Goal: Task Accomplishment & Management: Use online tool/utility

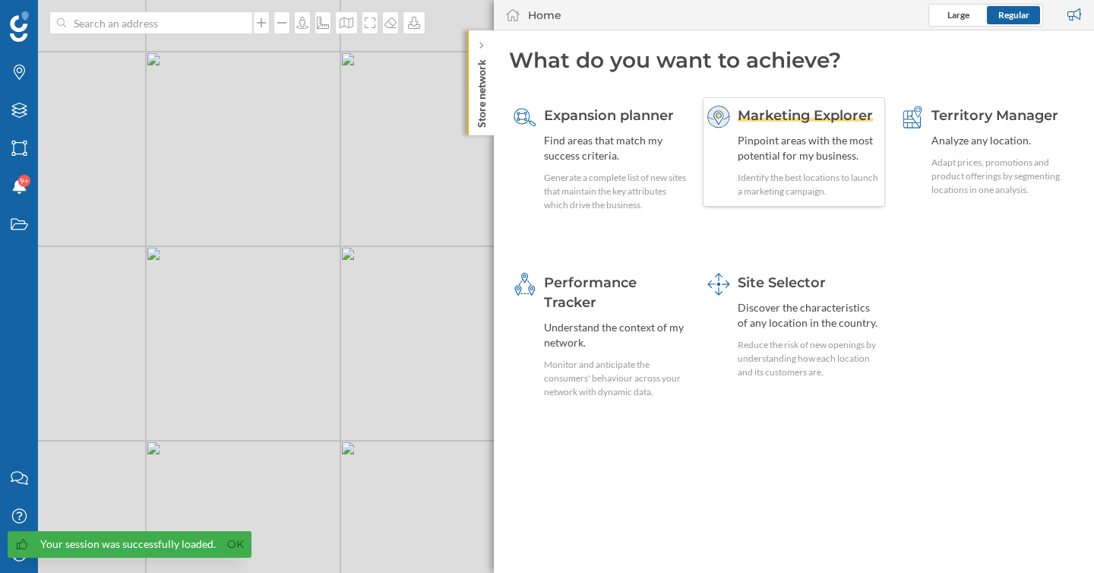
click at [795, 118] on span "Marketing Explorer" at bounding box center [805, 115] width 135 height 17
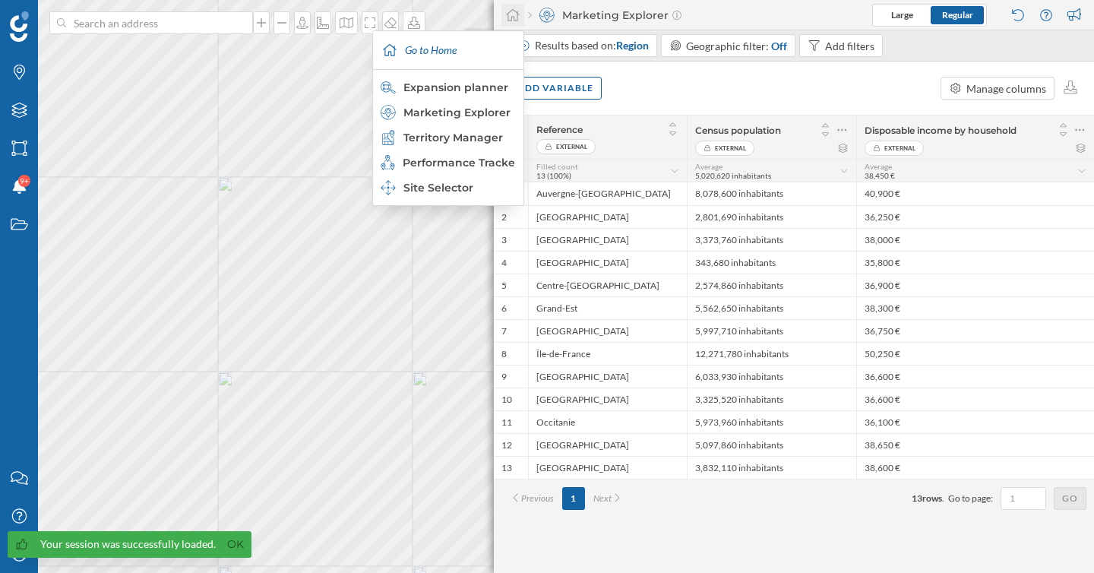
click at [513, 17] on icon at bounding box center [512, 15] width 15 height 14
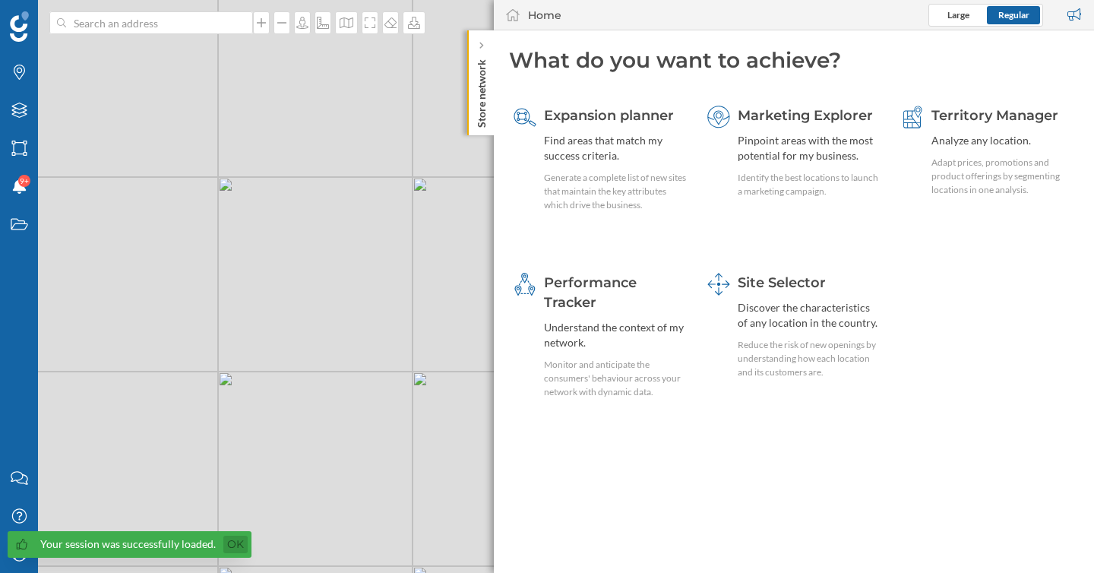
click at [226, 548] on link "Ok" at bounding box center [235, 543] width 24 height 17
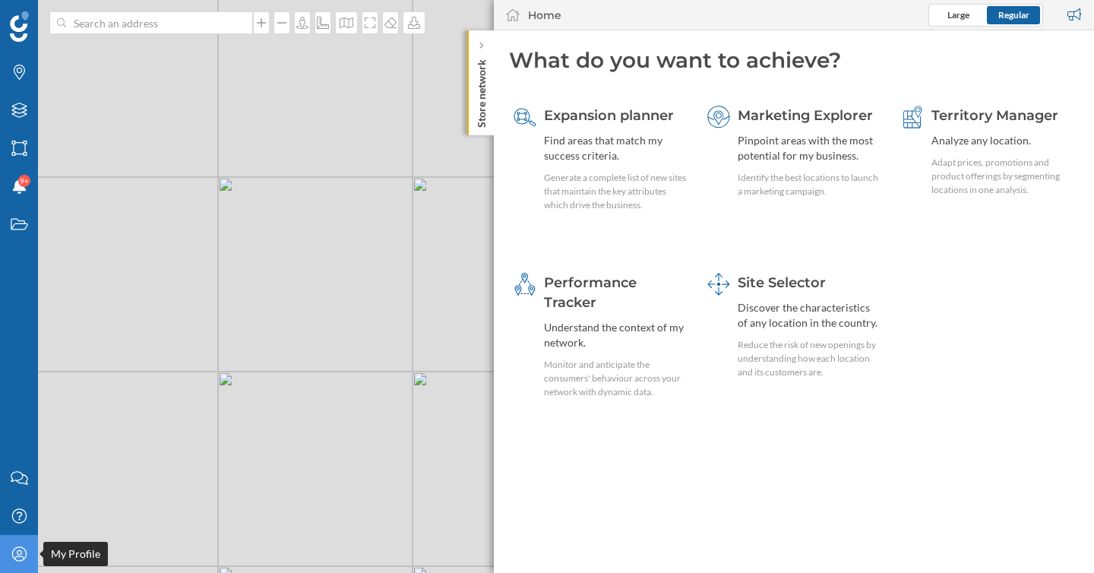
click at [19, 560] on icon at bounding box center [18, 553] width 14 height 14
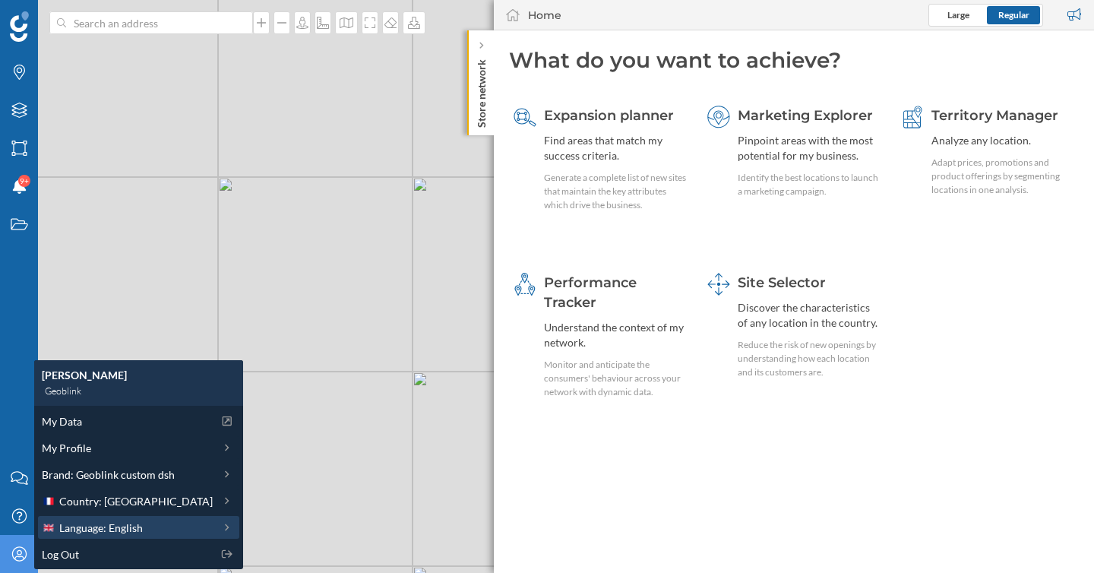
click at [112, 530] on span "Language: English" at bounding box center [101, 528] width 84 height 16
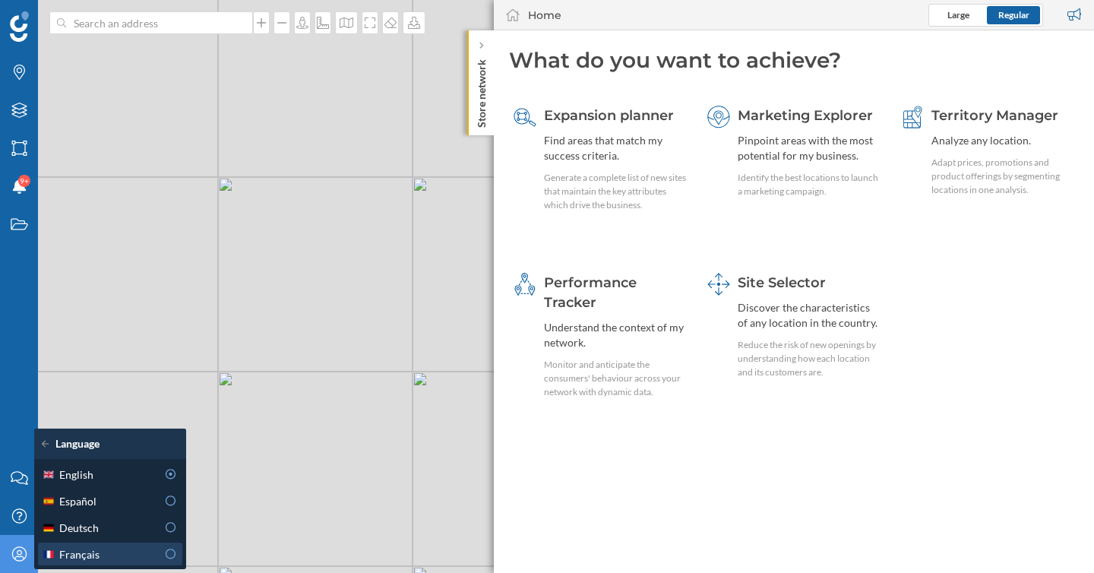
click at [116, 548] on div "Français" at bounding box center [99, 554] width 115 height 16
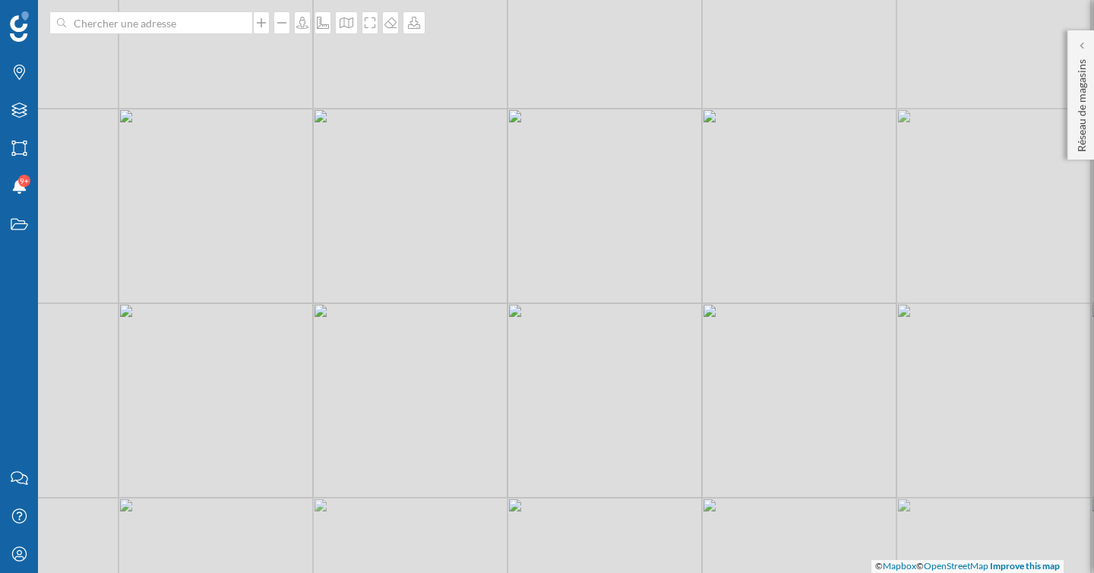
drag, startPoint x: 319, startPoint y: 135, endPoint x: 511, endPoint y: 301, distance: 253.7
click at [511, 301] on div "© Mapbox © OpenStreetMap Improve this map" at bounding box center [547, 286] width 1094 height 573
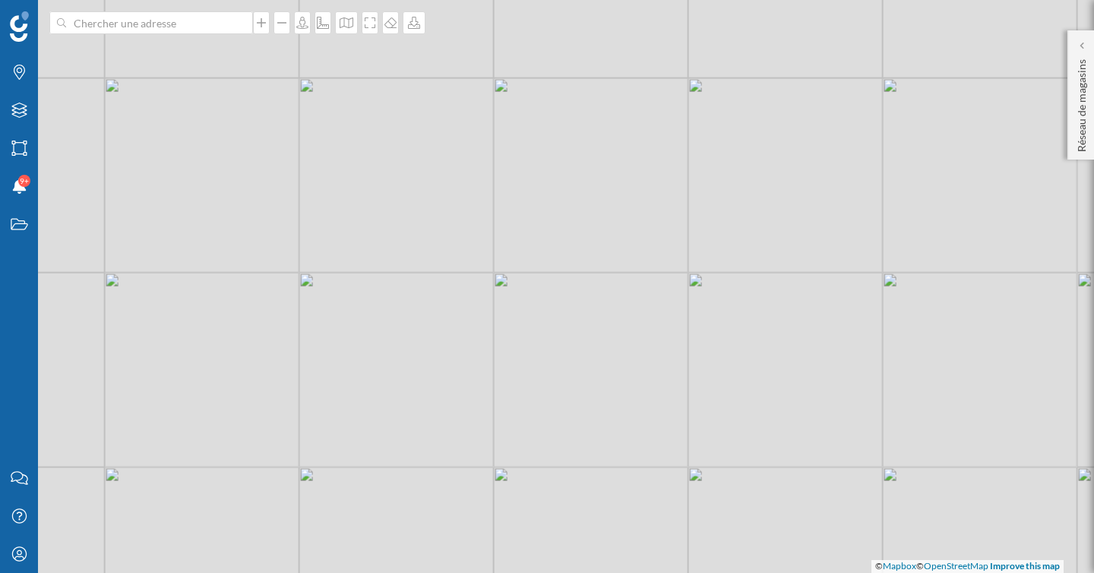
drag, startPoint x: 517, startPoint y: 294, endPoint x: 708, endPoint y: 453, distance: 248.1
click at [671, 400] on div "© Mapbox © OpenStreetMap Improve this map" at bounding box center [547, 286] width 1094 height 573
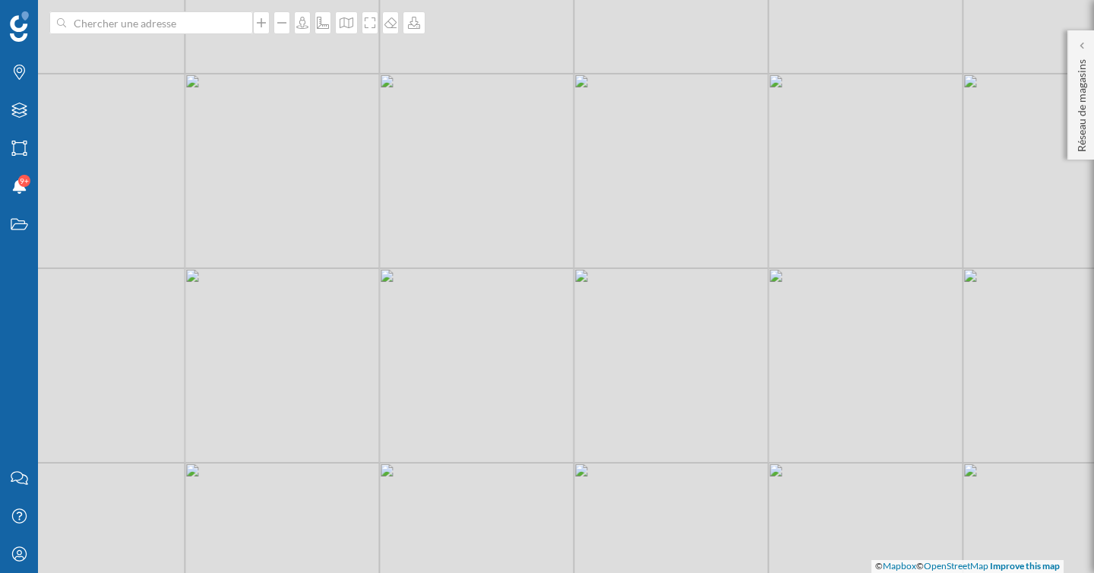
drag, startPoint x: 643, startPoint y: 349, endPoint x: 596, endPoint y: 568, distance: 224.5
click at [614, 564] on div "© Mapbox © OpenStreetMap Improve this map" at bounding box center [547, 286] width 1094 height 573
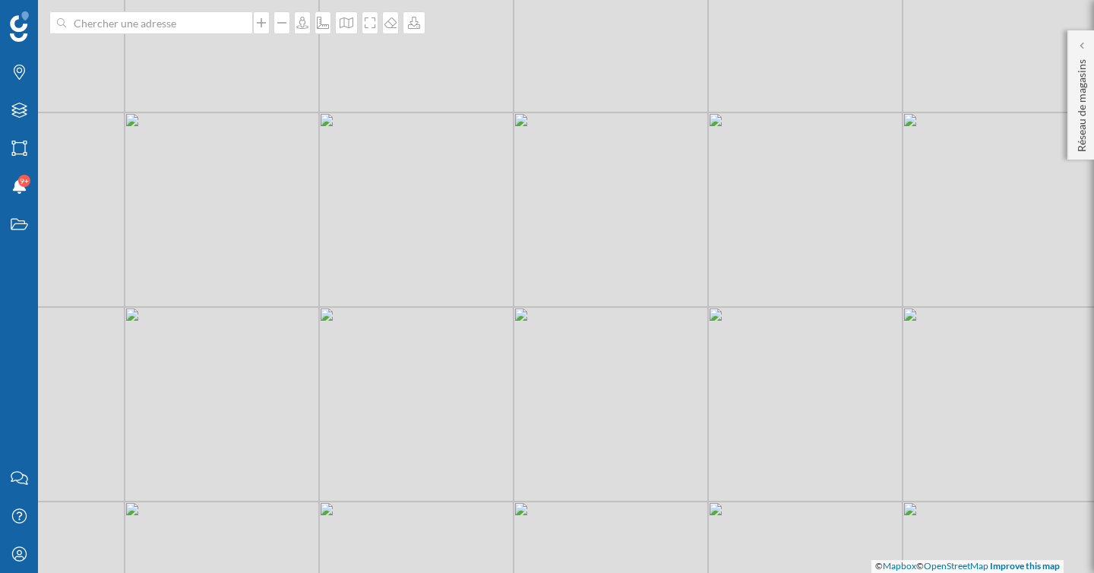
drag, startPoint x: 589, startPoint y: 205, endPoint x: 485, endPoint y: 331, distance: 163.0
click at [505, 305] on div "© Mapbox © OpenStreetMap Improve this map" at bounding box center [547, 286] width 1094 height 573
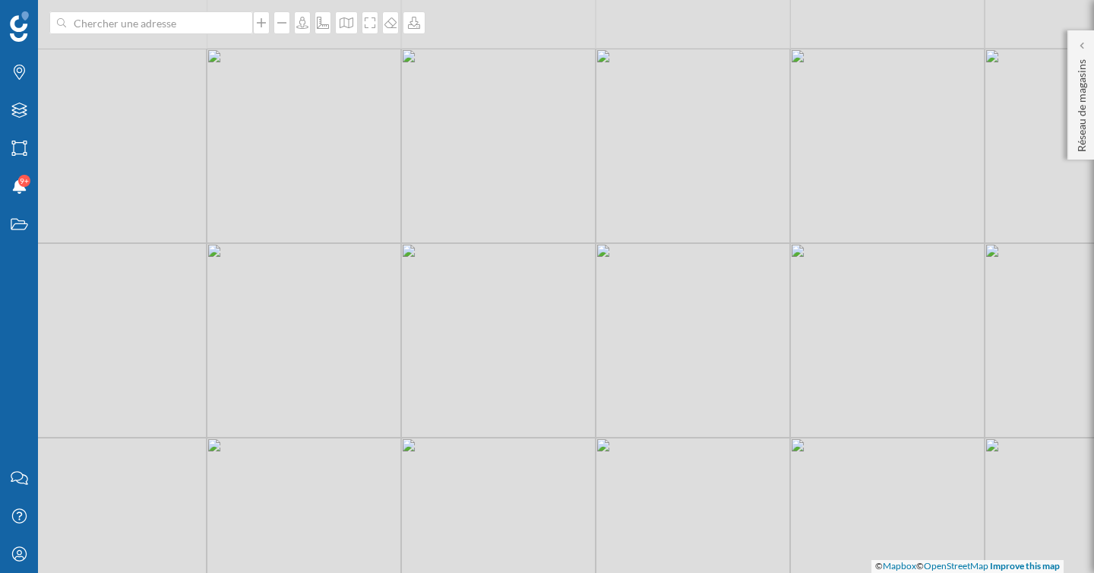
drag, startPoint x: 485, startPoint y: 331, endPoint x: 503, endPoint y: 474, distance: 143.9
click at [496, 449] on div "© Mapbox © OpenStreetMap Improve this map" at bounding box center [547, 286] width 1094 height 573
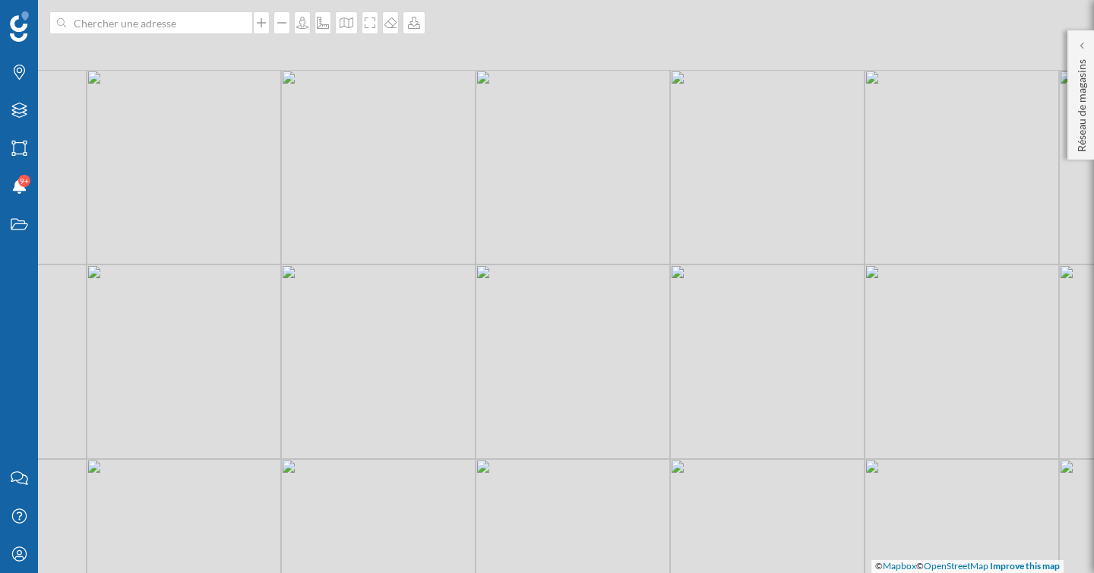
drag, startPoint x: 276, startPoint y: 207, endPoint x: 431, endPoint y: 311, distance: 185.6
click at [417, 309] on div "© Mapbox © OpenStreetMap Improve this map" at bounding box center [547, 286] width 1094 height 573
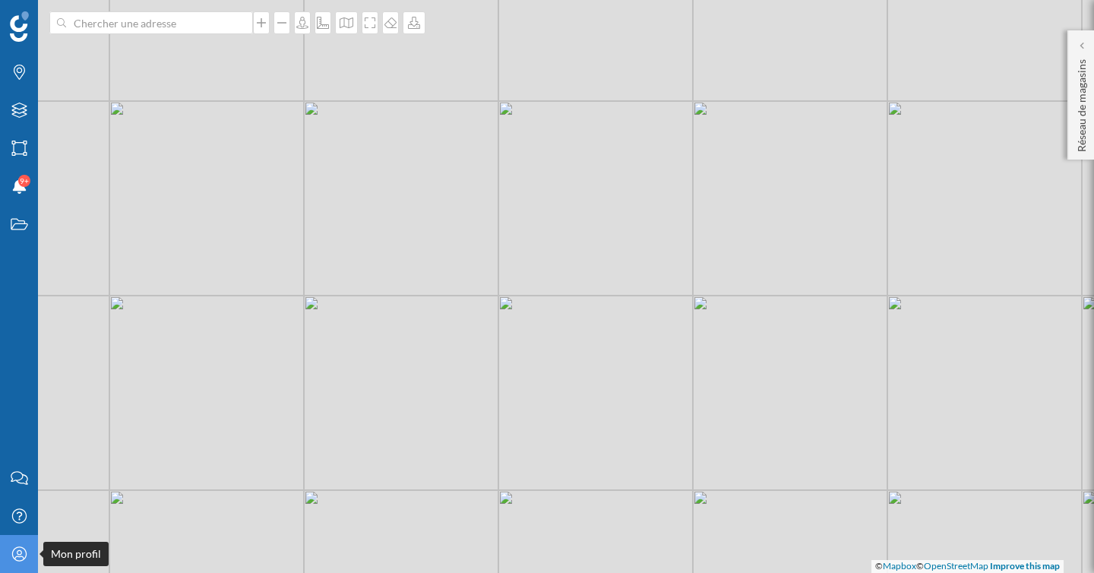
click at [17, 553] on icon "Mon profil" at bounding box center [19, 553] width 19 height 15
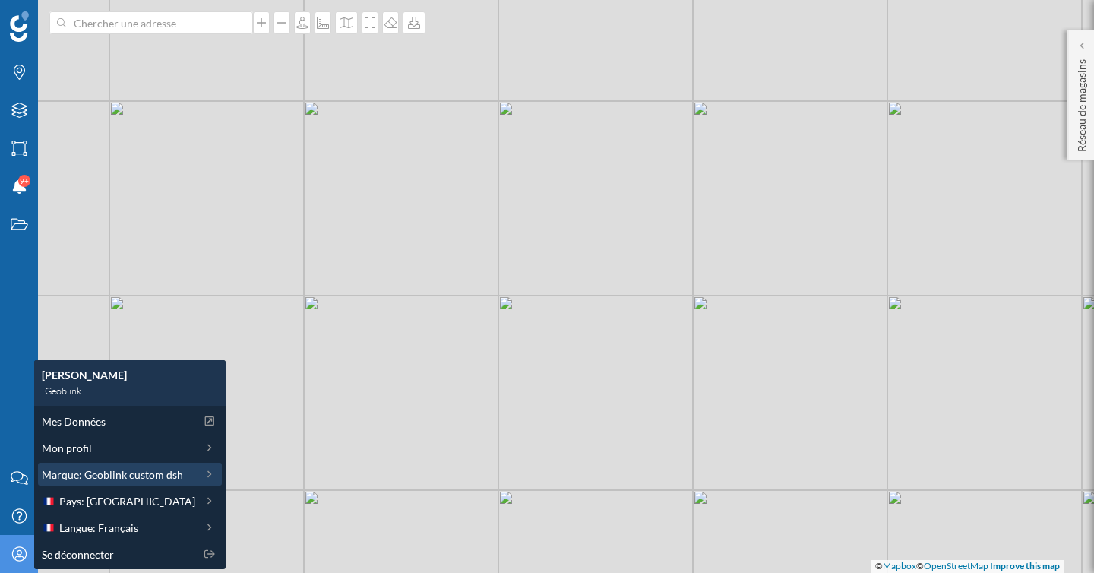
click at [113, 480] on span "Marque: Geoblink custom dsh" at bounding box center [112, 474] width 141 height 16
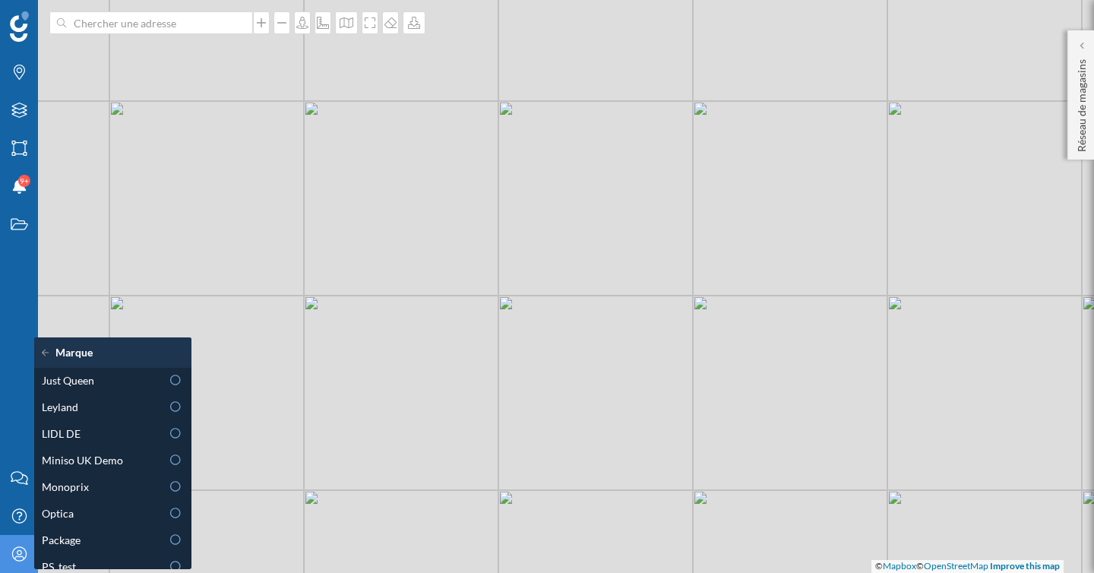
scroll to position [525, 0]
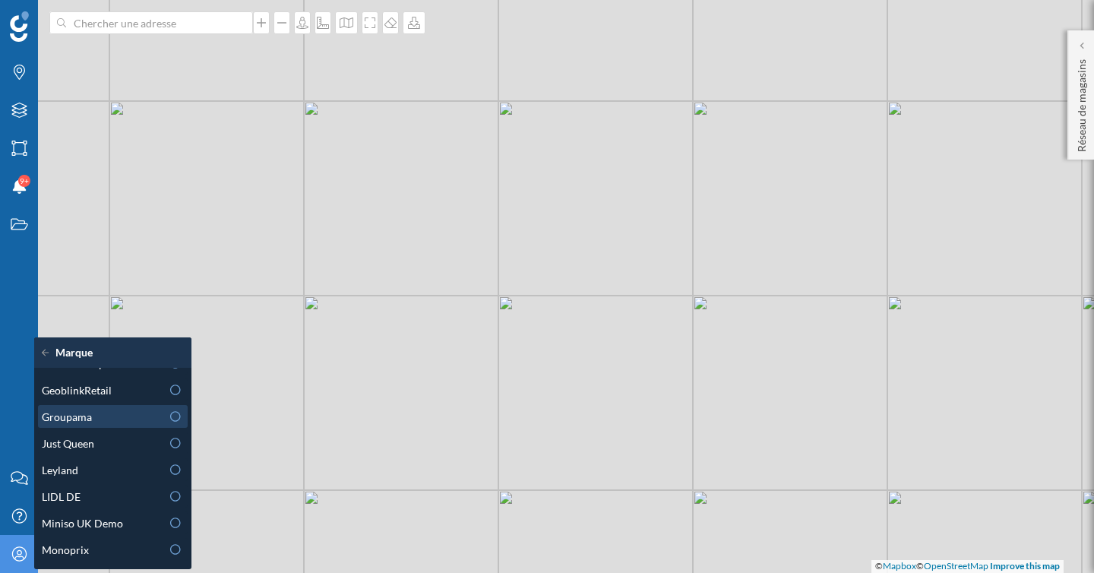
click at [93, 410] on div "Groupama" at bounding box center [101, 417] width 119 height 16
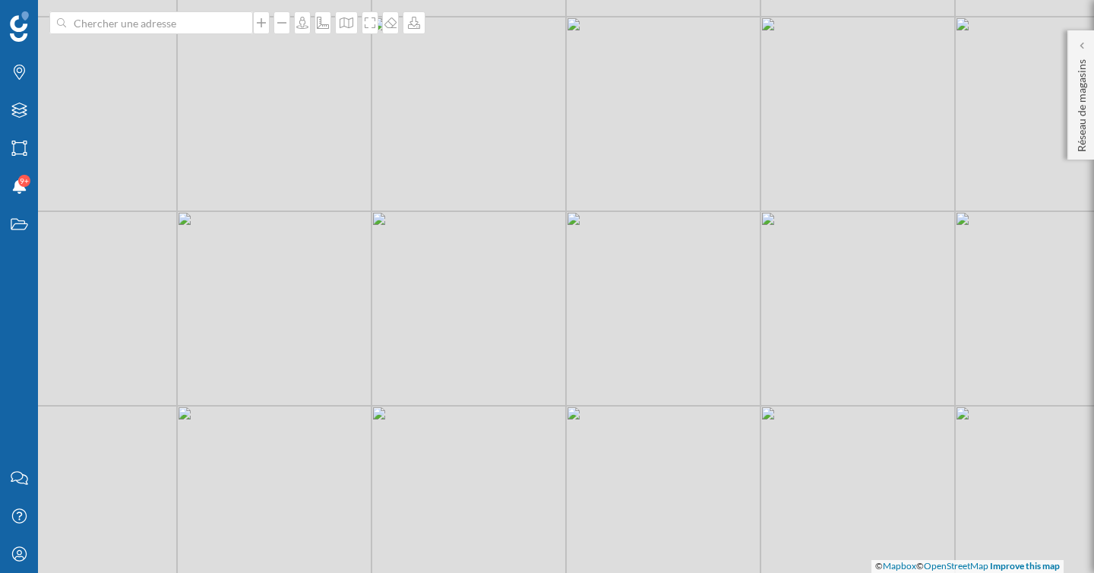
drag, startPoint x: 262, startPoint y: 433, endPoint x: 330, endPoint y: 349, distance: 108.1
click at [330, 349] on div "© Mapbox © OpenStreetMap Improve this map" at bounding box center [547, 286] width 1094 height 573
click at [12, 560] on icon "Mon profil" at bounding box center [19, 553] width 19 height 15
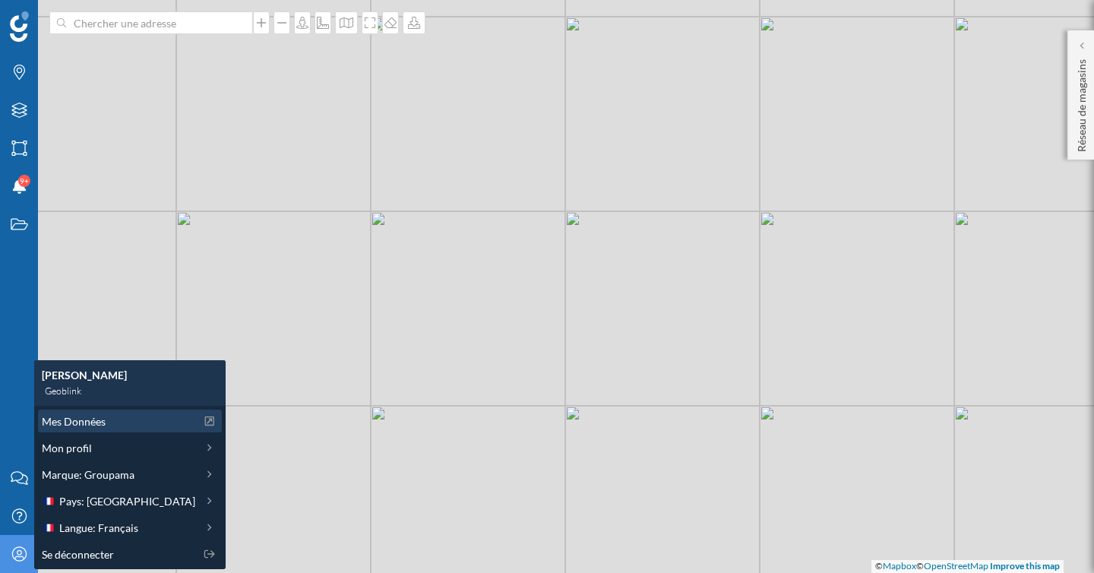
click at [92, 424] on span "Mes Données" at bounding box center [74, 421] width 64 height 16
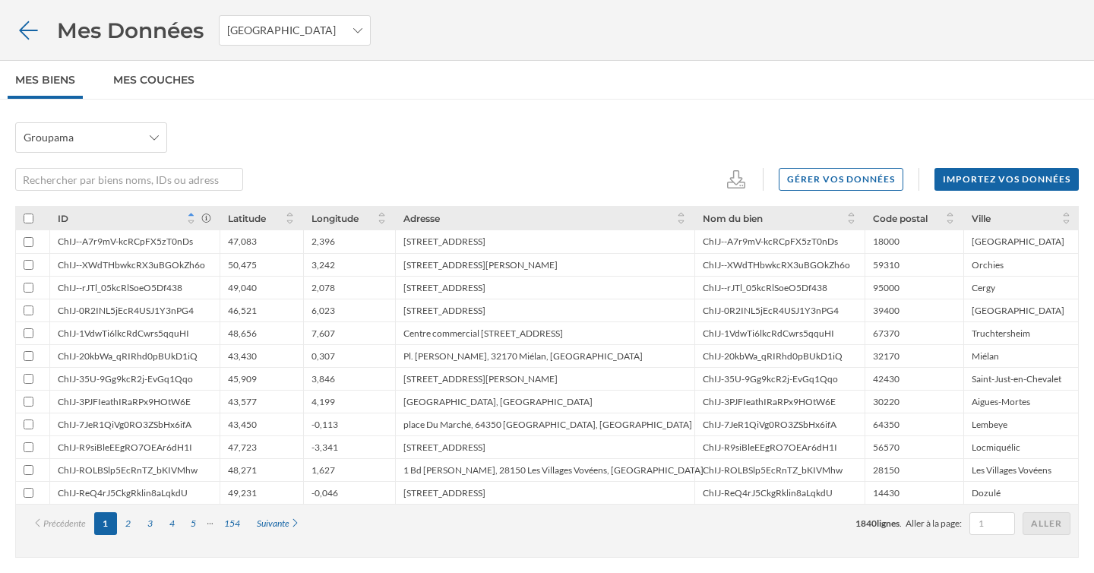
click at [29, 29] on icon at bounding box center [28, 30] width 27 height 21
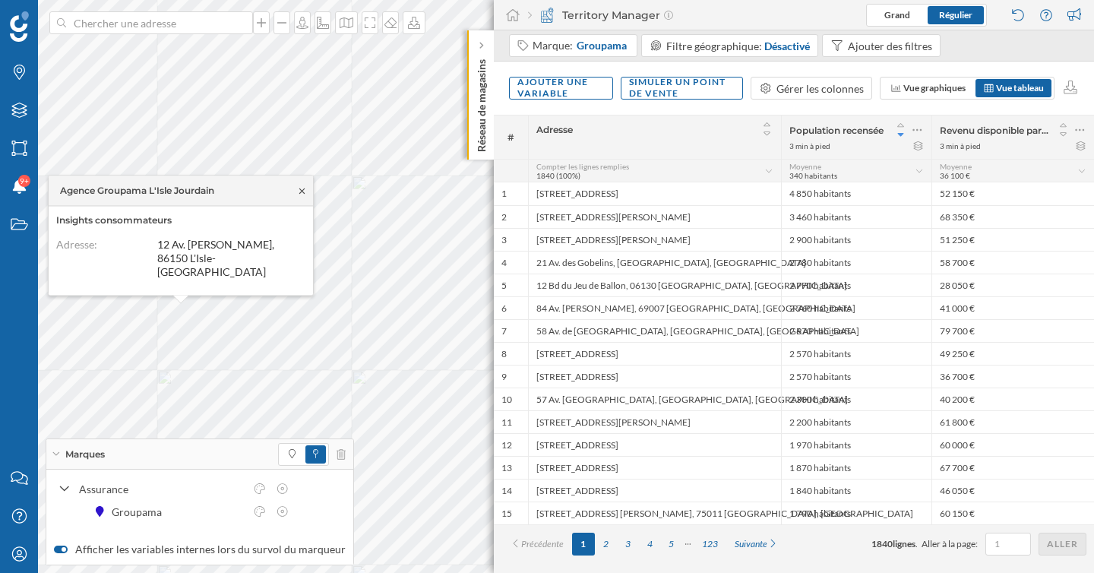
click at [301, 195] on icon at bounding box center [301, 190] width 11 height 9
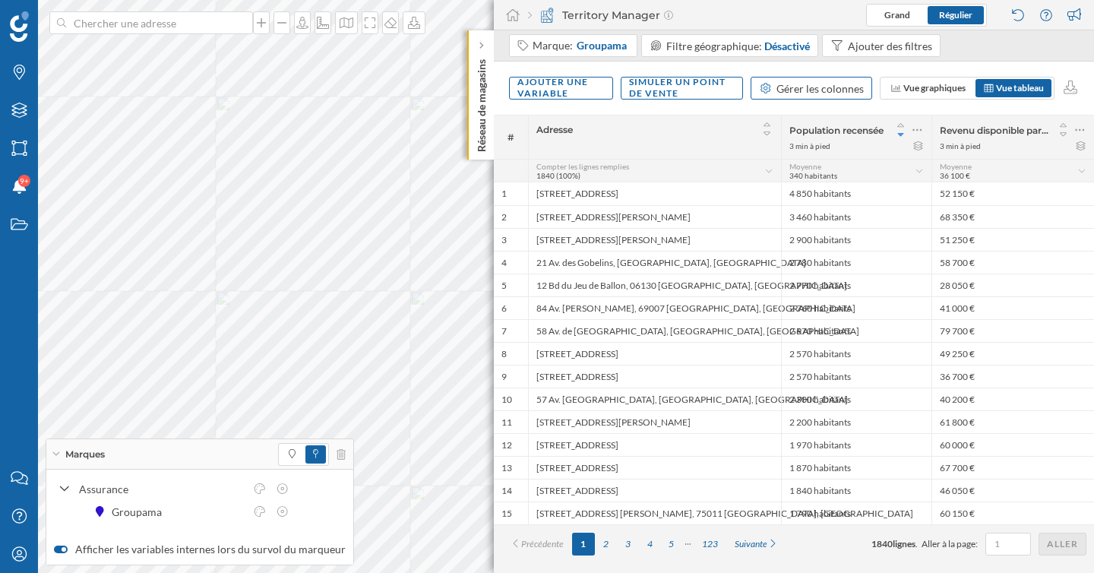
click at [835, 88] on div "Gérer les colonnes" at bounding box center [819, 89] width 87 height 16
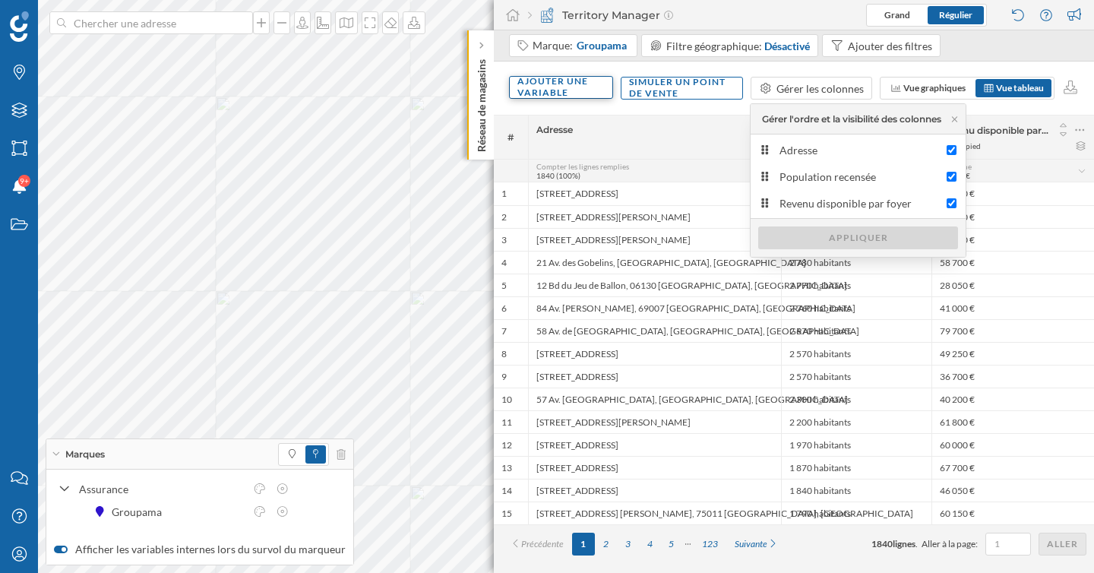
click at [575, 87] on div "Ajouter une variable" at bounding box center [561, 87] width 104 height 23
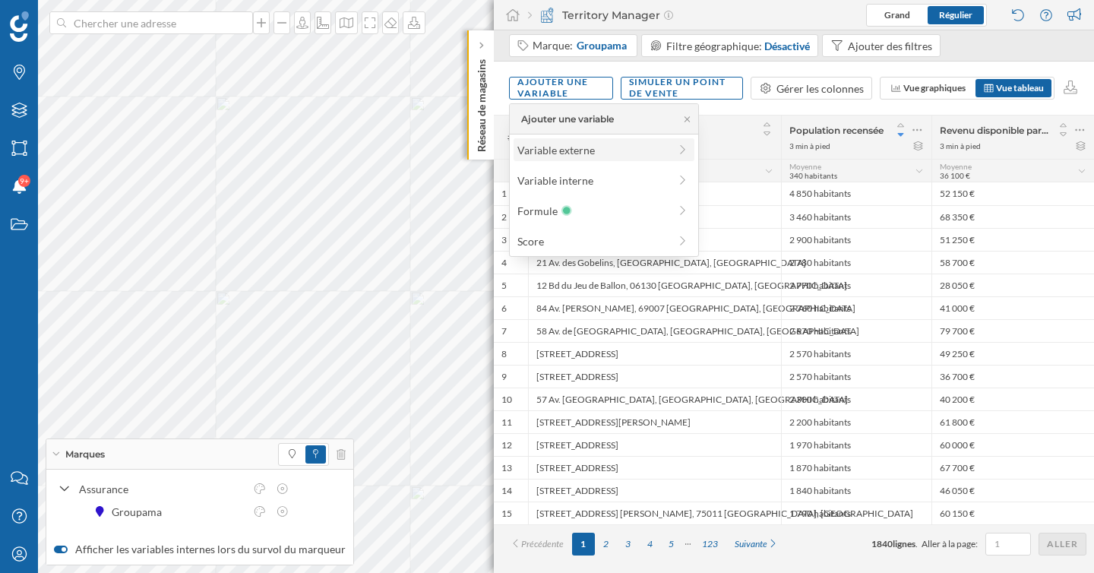
click at [570, 147] on div "Variable externe" at bounding box center [592, 150] width 151 height 16
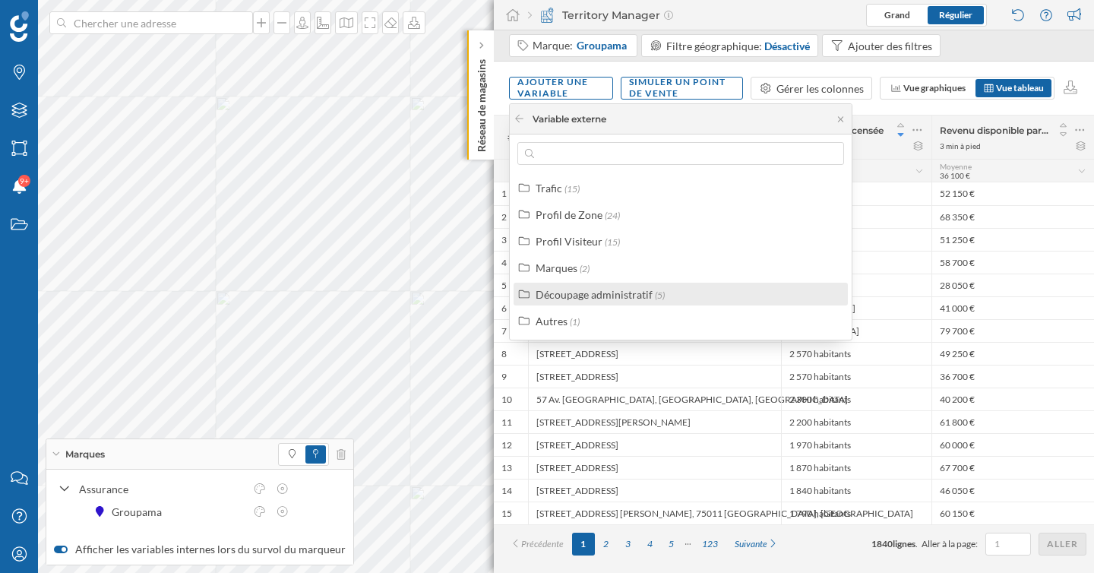
click at [605, 302] on div "Découpage administratif (5)" at bounding box center [680, 294] width 334 height 23
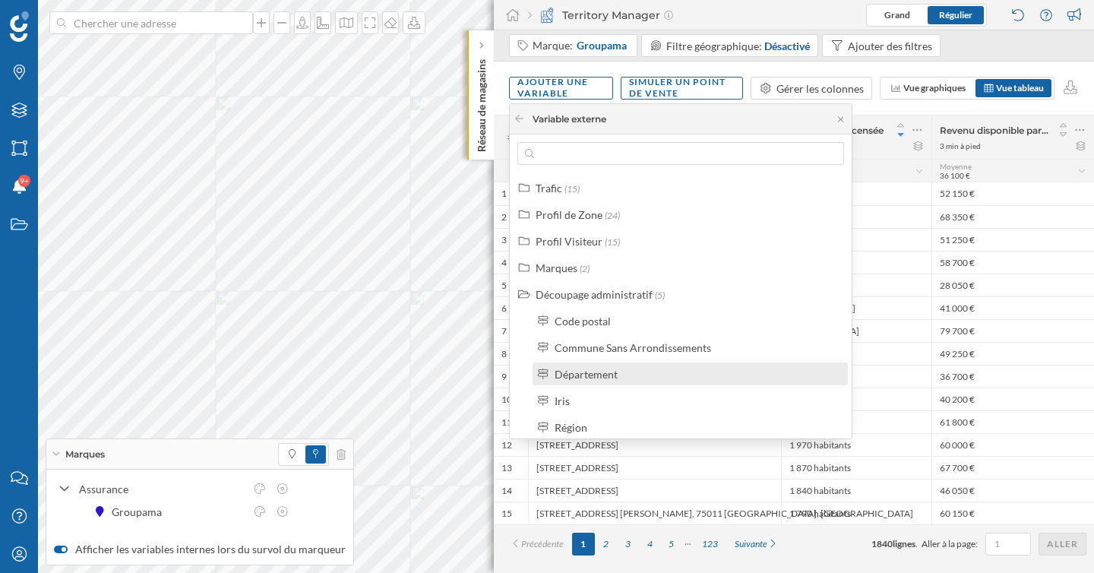
scroll to position [34, 0]
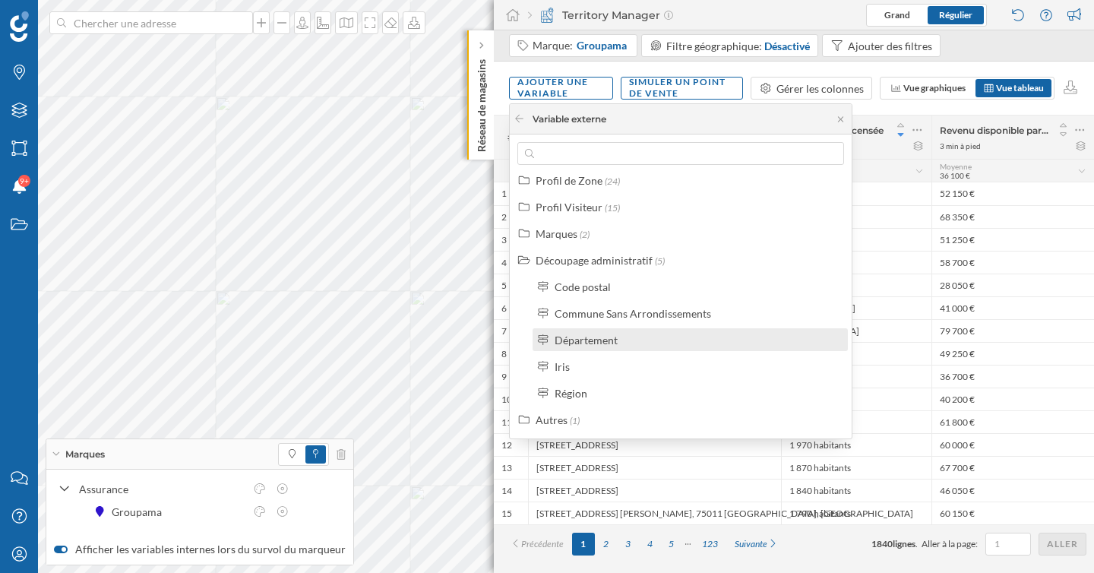
click at [604, 345] on div "Département" at bounding box center [585, 339] width 63 height 13
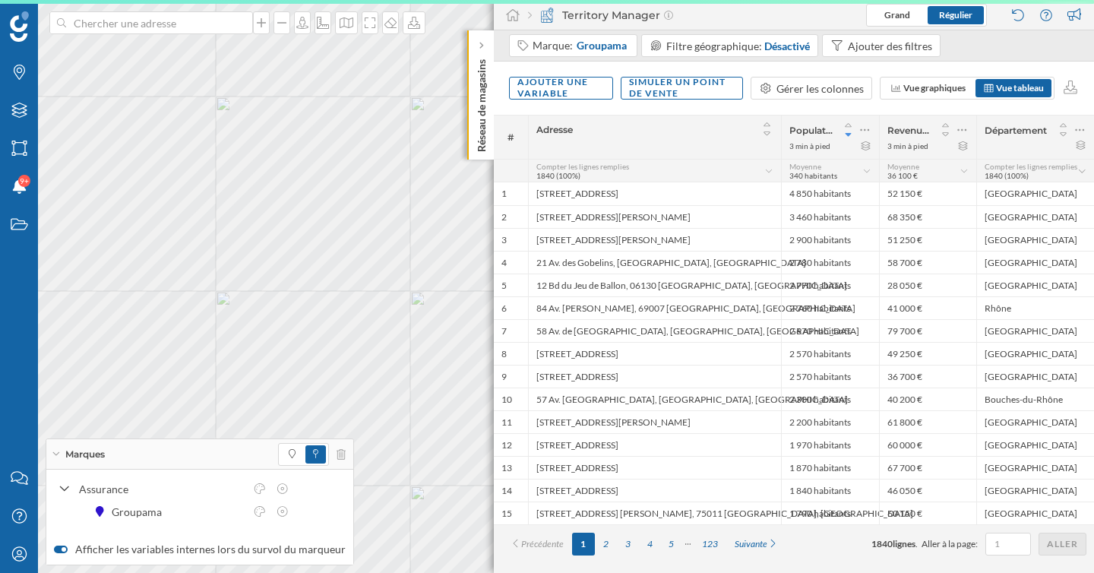
scroll to position [0, 0]
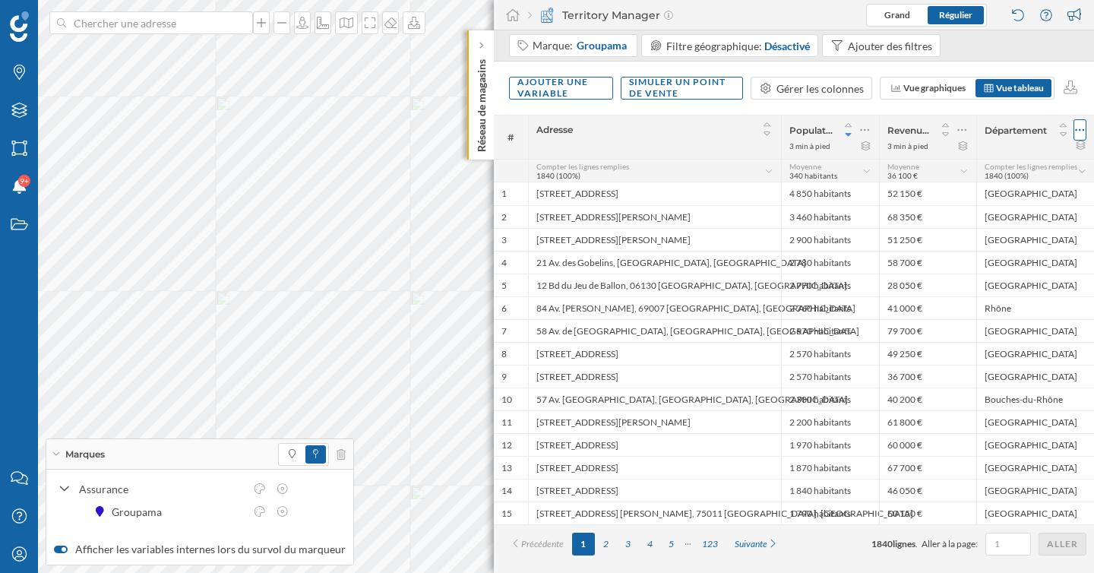
click at [1076, 131] on icon at bounding box center [1080, 129] width 10 height 15
click at [1006, 61] on div "Marque: Groupama Filtre géographique: Désactivé Ajouter des filtres" at bounding box center [794, 45] width 600 height 31
click at [899, 39] on div "Ajouter des filtres" at bounding box center [890, 46] width 84 height 16
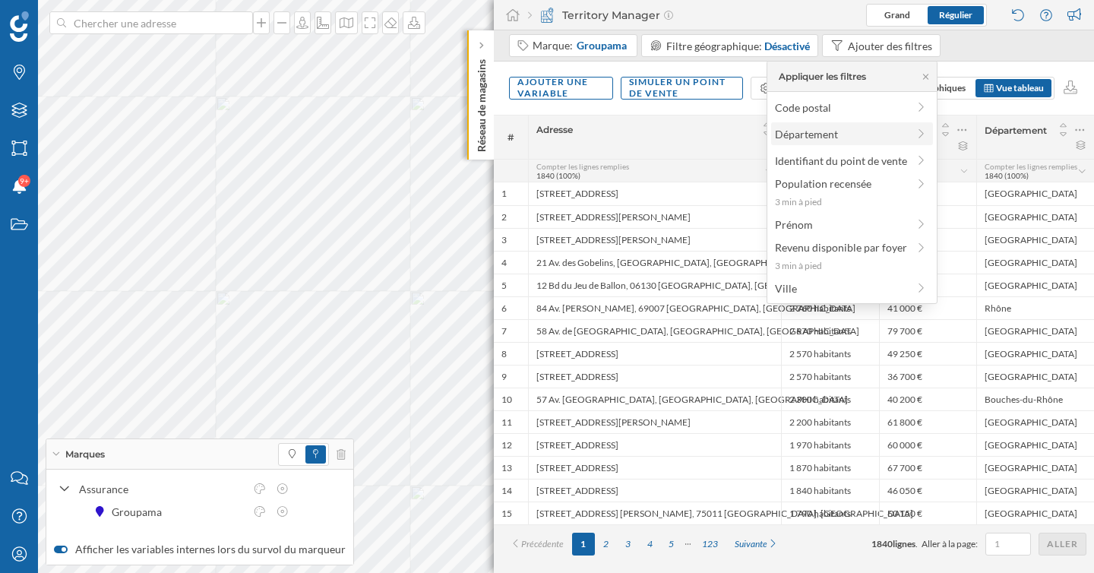
click at [841, 133] on span "Département" at bounding box center [841, 134] width 132 height 16
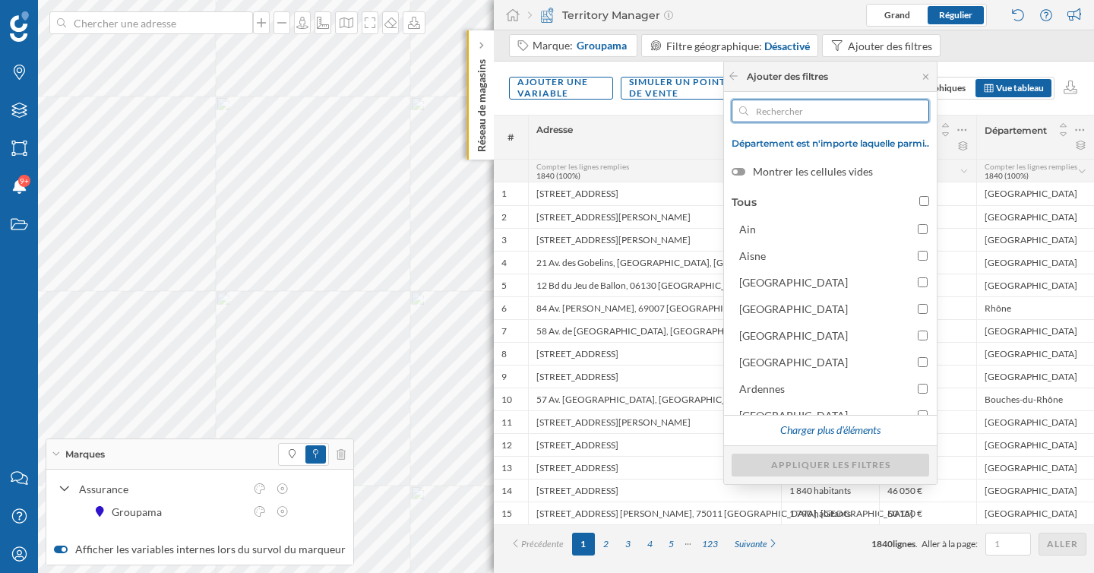
click at [772, 106] on input "text" at bounding box center [830, 110] width 164 height 23
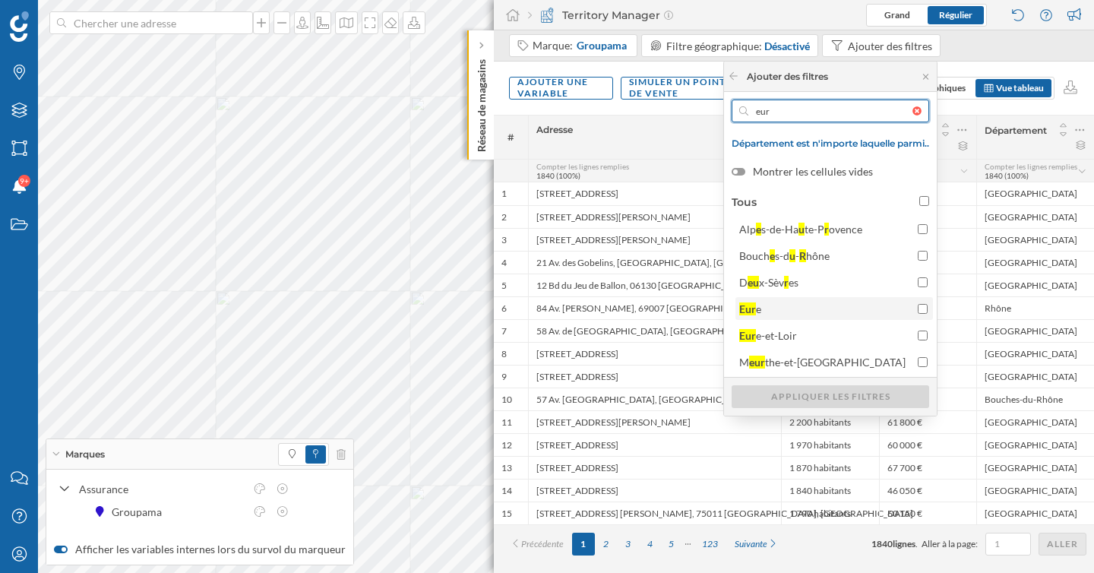
type input "eur"
click at [919, 304] on input "Eur e" at bounding box center [923, 309] width 10 height 10
checkbox input "true"
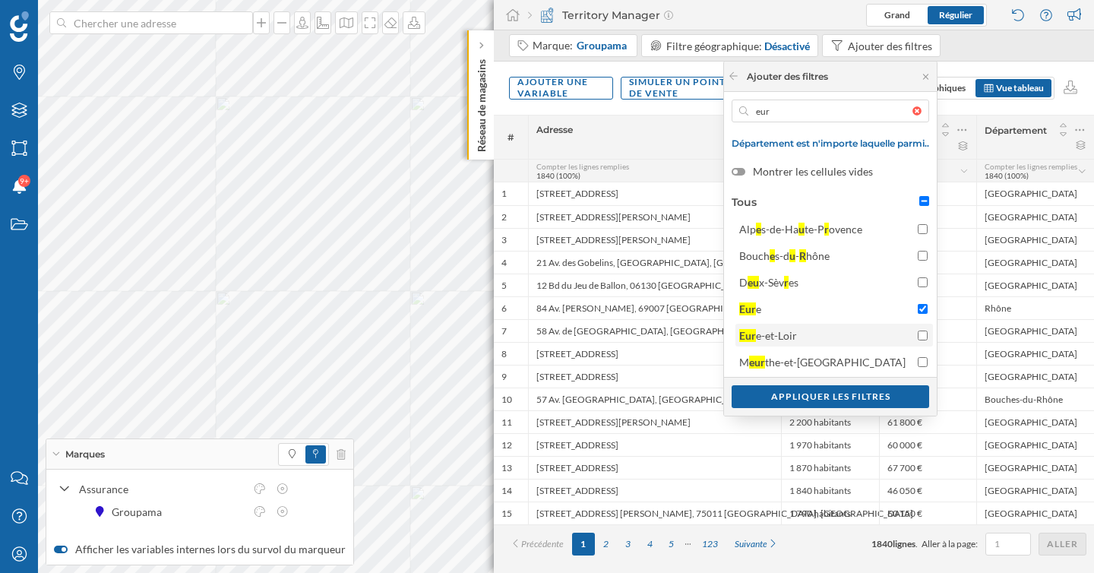
click at [926, 330] on input "Eur [GEOGRAPHIC_DATA]" at bounding box center [923, 335] width 10 height 10
checkbox input "true"
click at [870, 396] on div "Appliquer les filtres" at bounding box center [829, 395] width 197 height 23
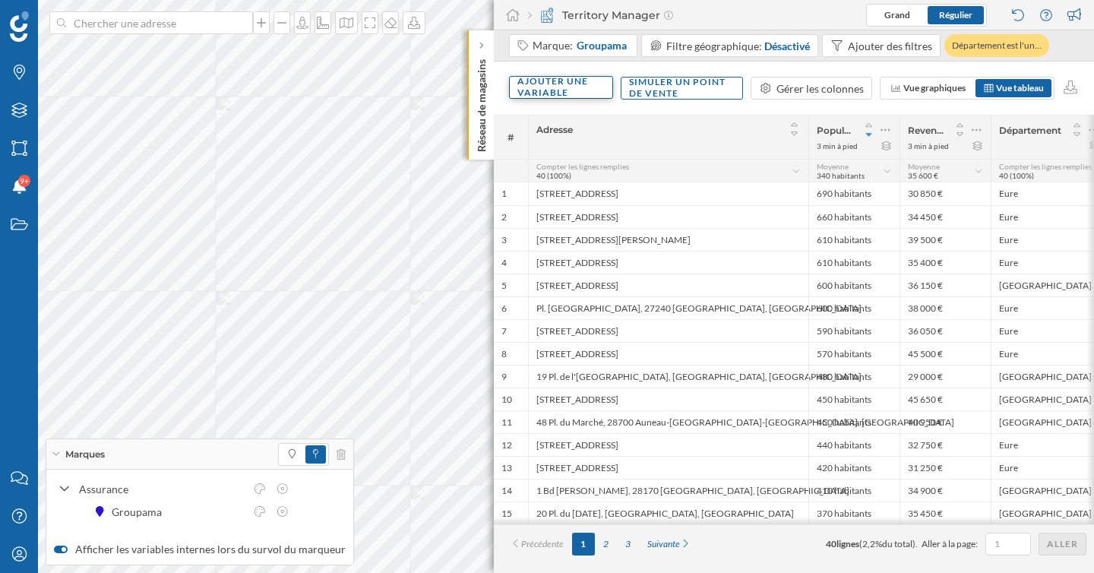
click at [564, 88] on div "Ajouter une variable" at bounding box center [561, 87] width 104 height 23
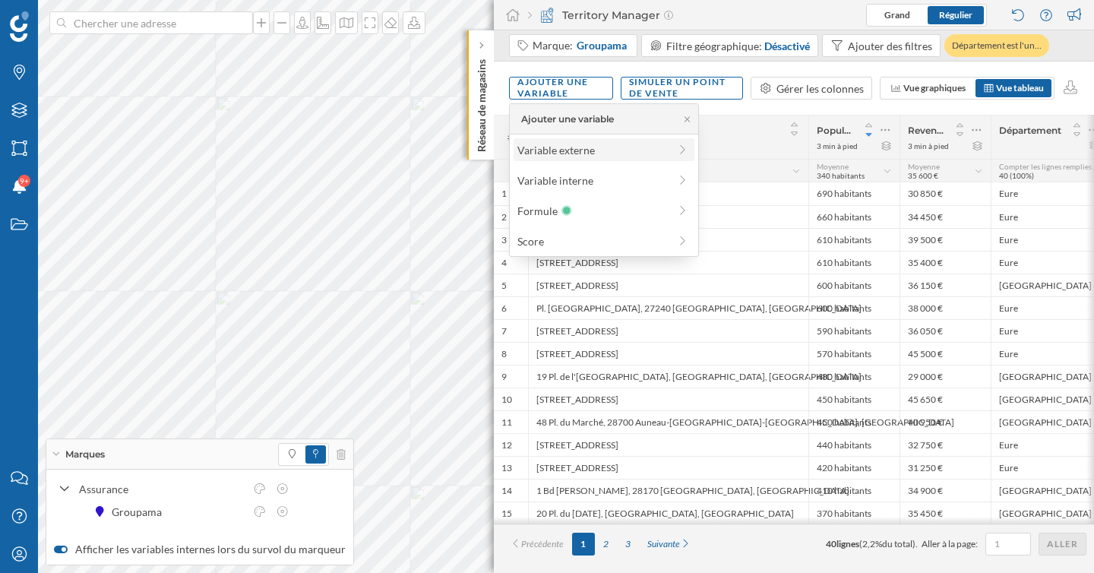
click at [568, 144] on div "Variable externe" at bounding box center [592, 150] width 151 height 16
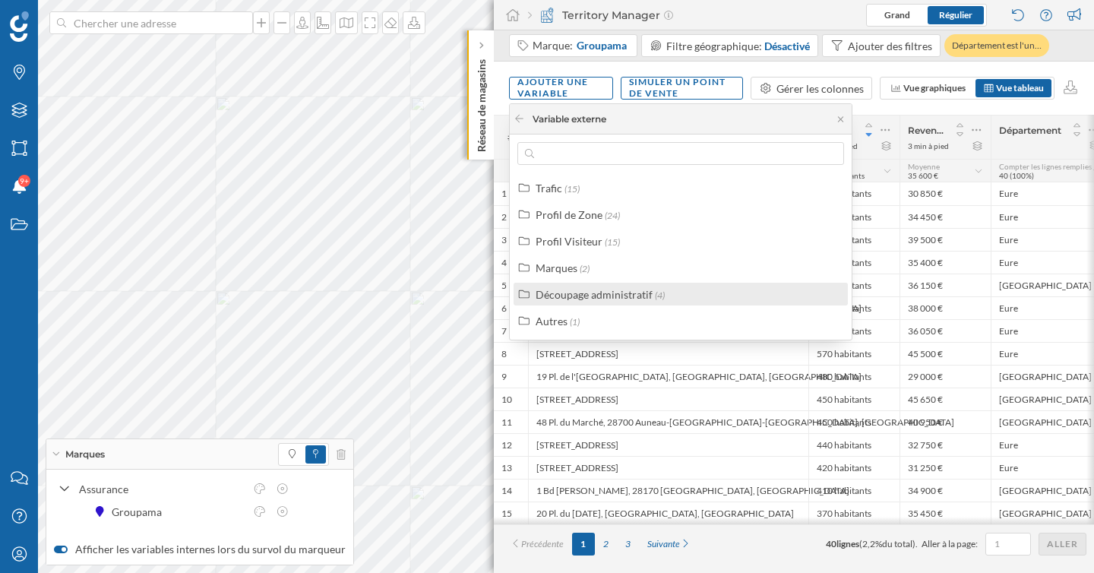
click at [592, 293] on div "Découpage administratif" at bounding box center [593, 294] width 117 height 13
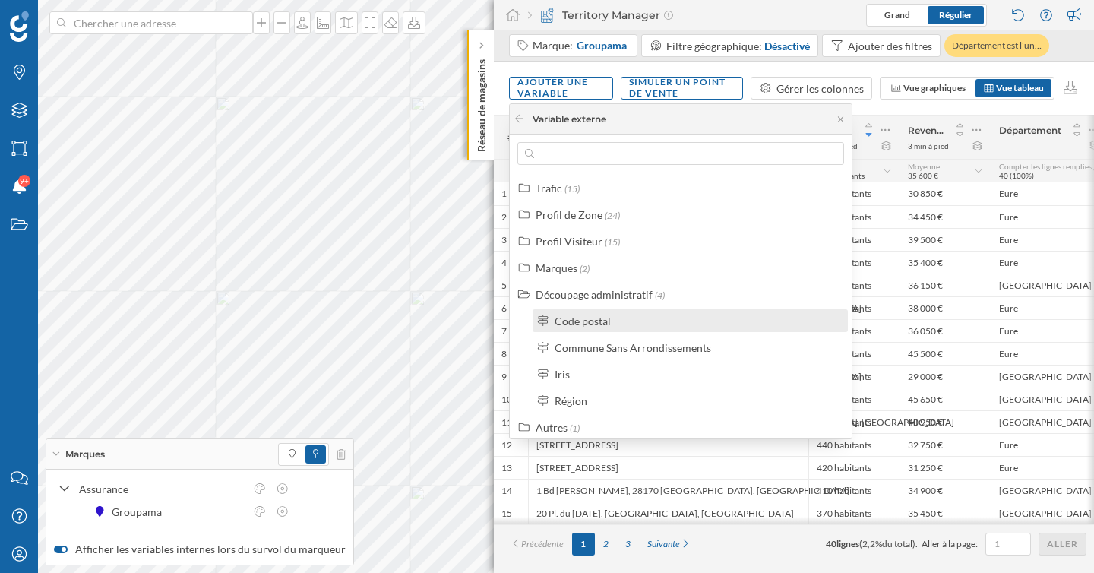
click at [598, 324] on div "Code postal" at bounding box center [582, 320] width 56 height 13
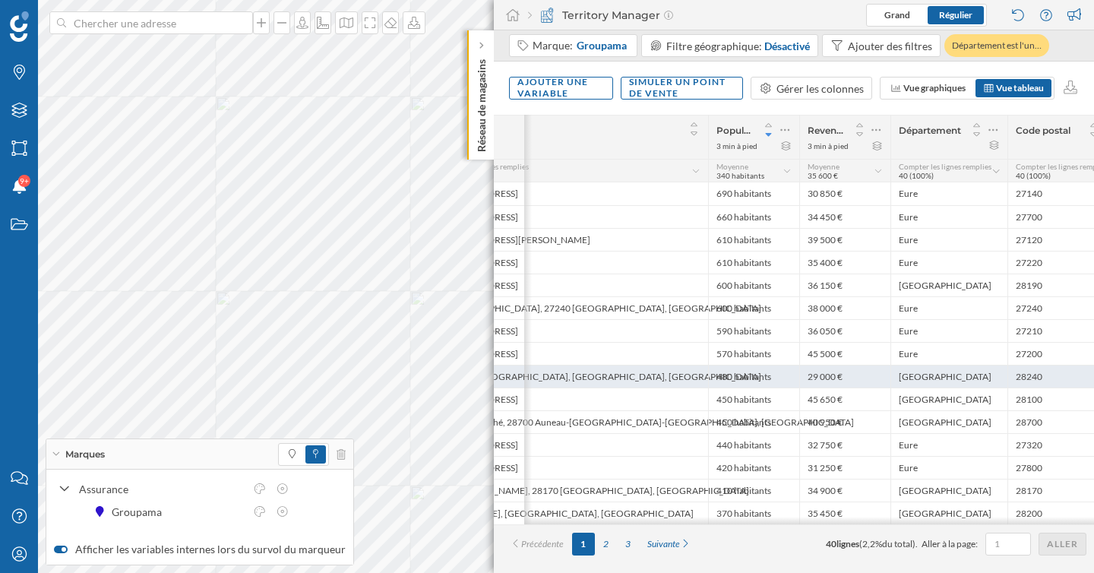
scroll to position [0, 131]
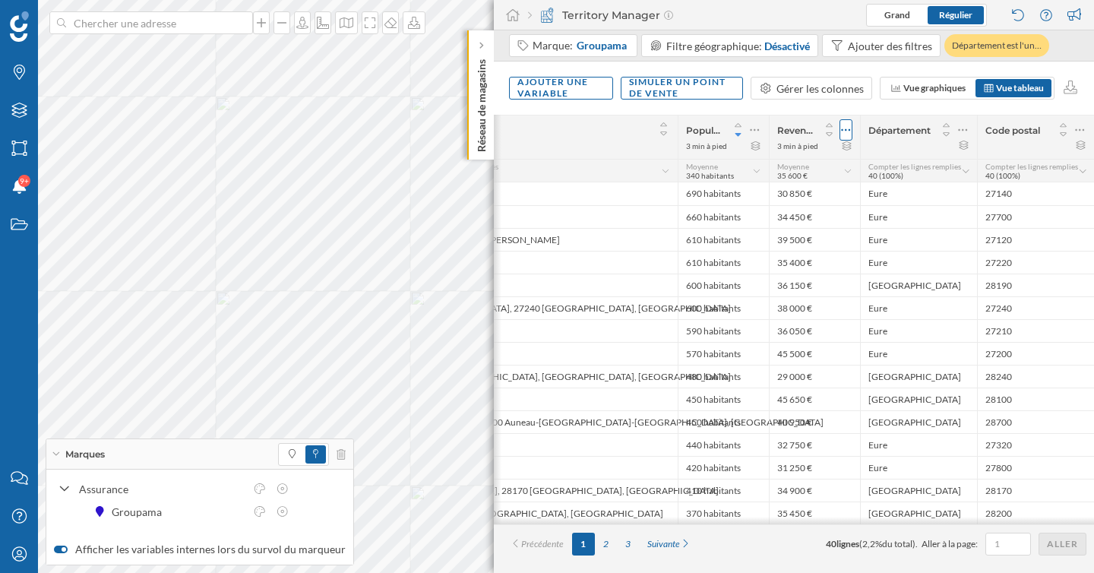
click at [845, 131] on icon at bounding box center [846, 129] width 10 height 15
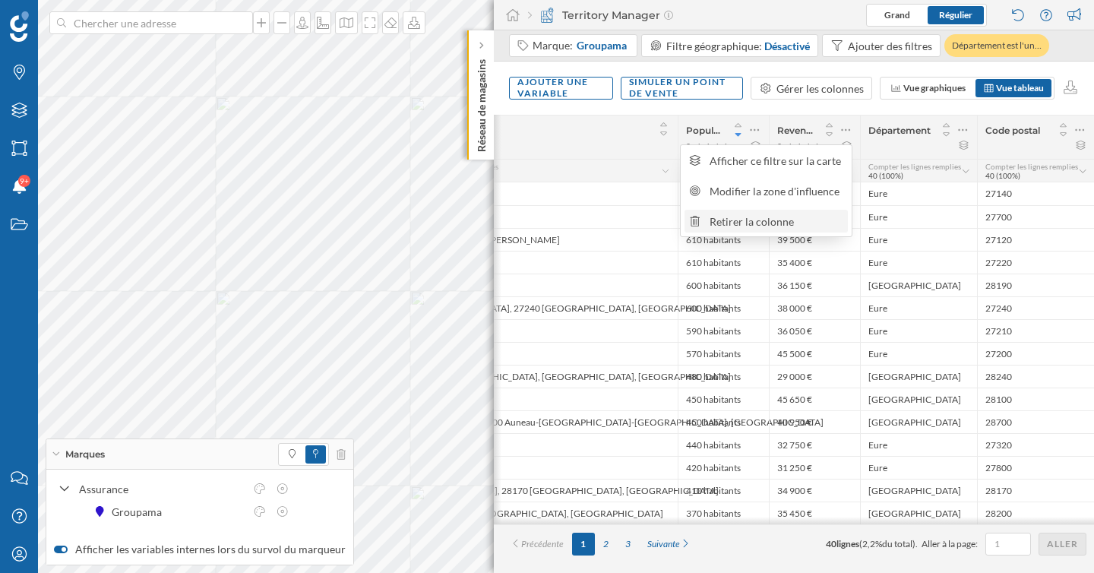
click at [785, 221] on div "Retirer la colonne" at bounding box center [776, 221] width 134 height 16
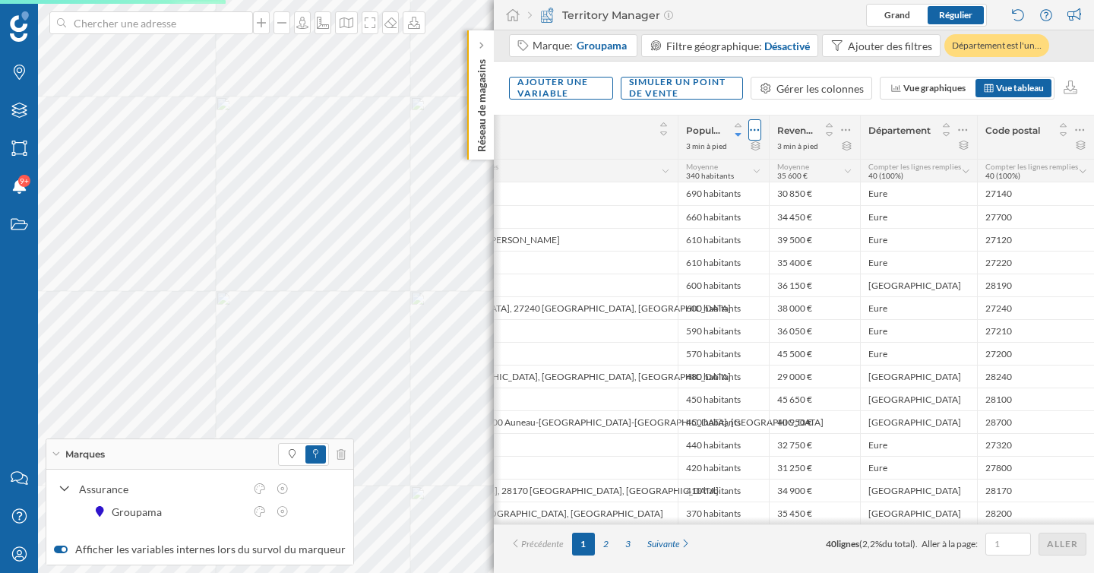
click at [754, 133] on icon at bounding box center [755, 129] width 10 height 15
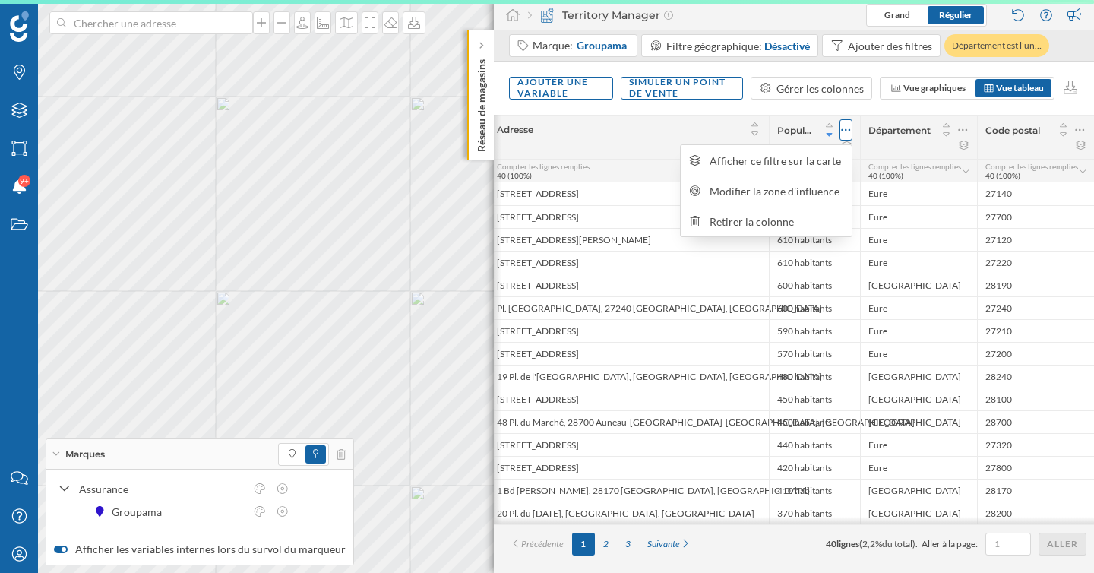
scroll to position [0, 39]
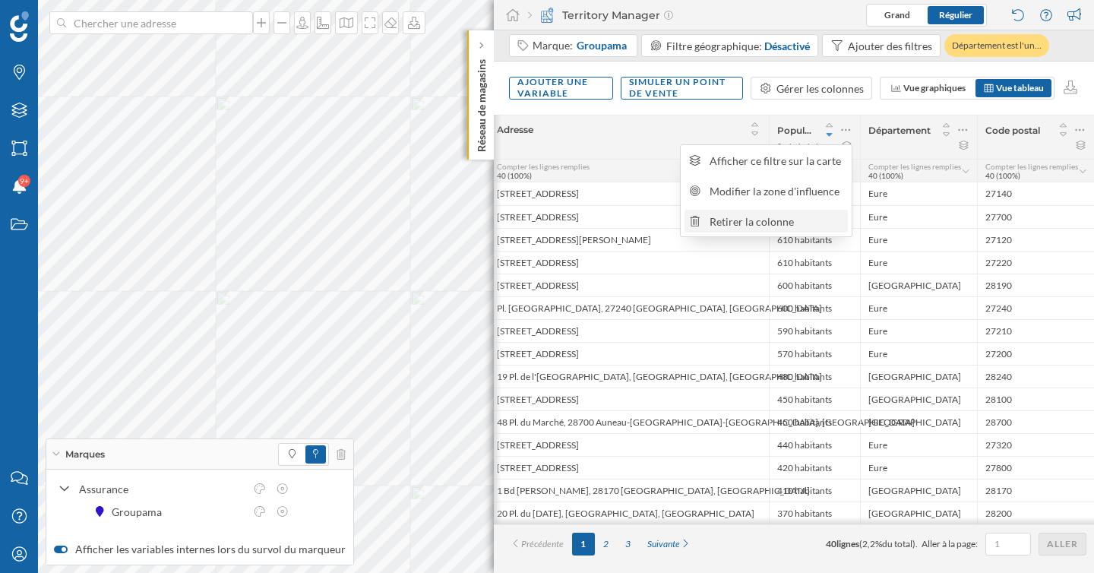
click at [758, 221] on div "Retirer la colonne" at bounding box center [776, 221] width 134 height 16
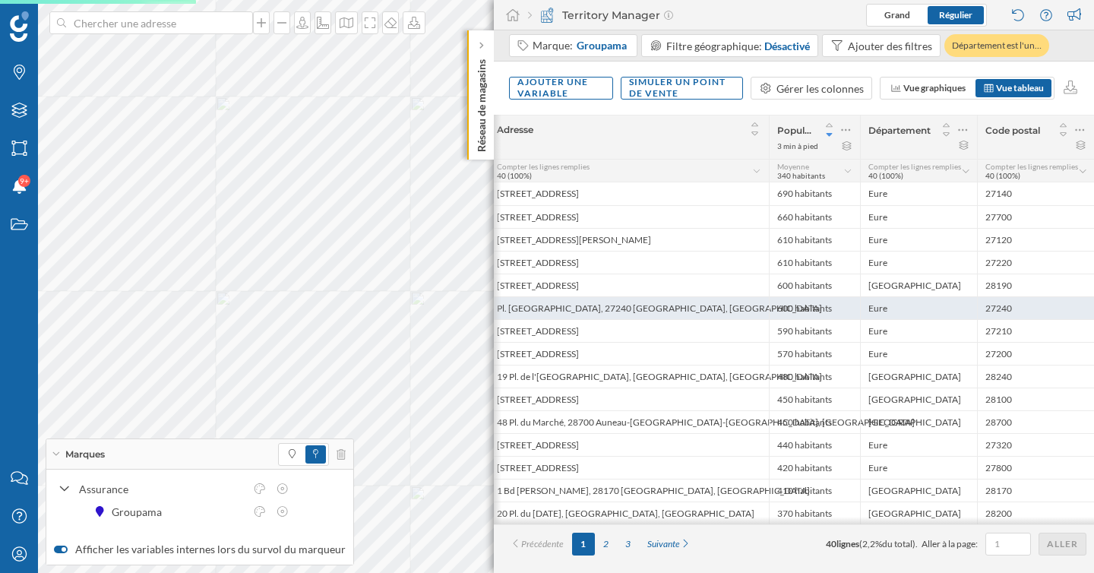
scroll to position [0, 0]
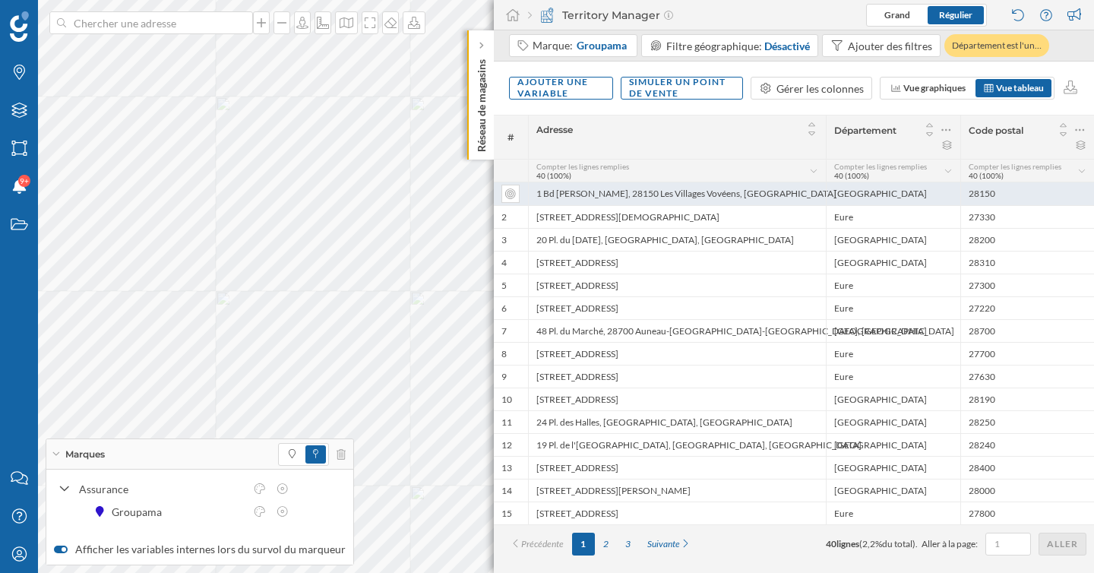
click at [889, 191] on div "[GEOGRAPHIC_DATA]" at bounding box center [893, 193] width 134 height 23
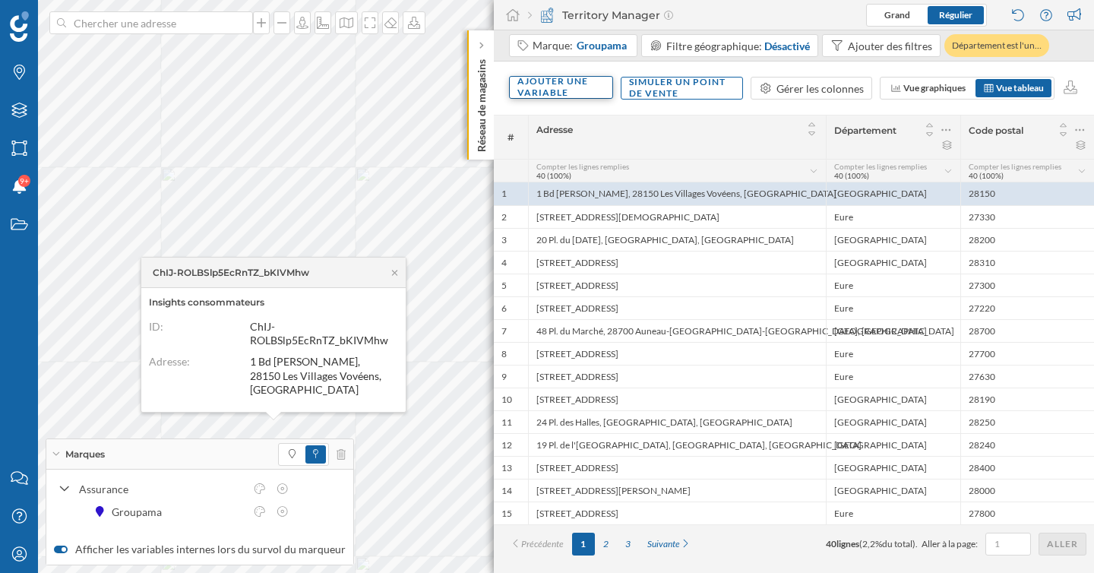
click at [528, 92] on div "Ajouter une variable" at bounding box center [561, 87] width 104 height 23
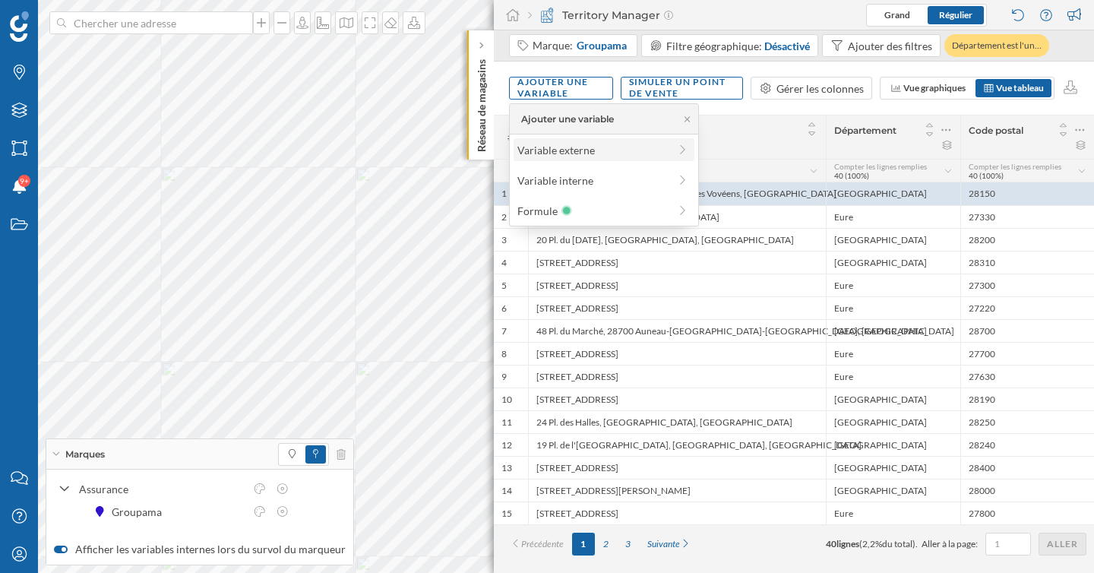
click at [551, 138] on div "Variable externe" at bounding box center [603, 149] width 181 height 23
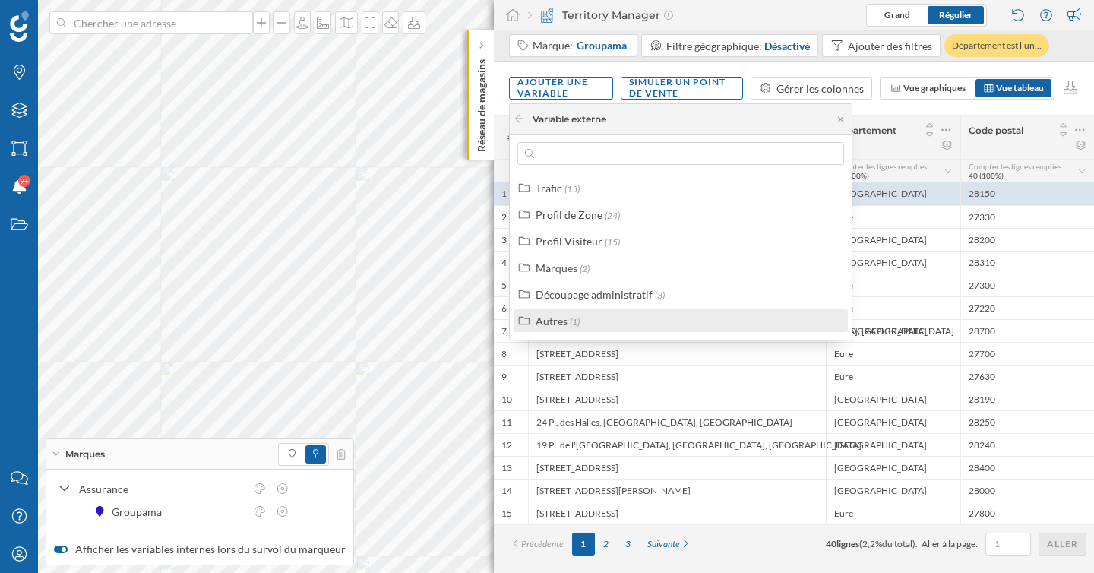
click at [575, 325] on span "(1)" at bounding box center [575, 321] width 10 height 11
click at [561, 326] on div "Autres" at bounding box center [551, 320] width 32 height 13
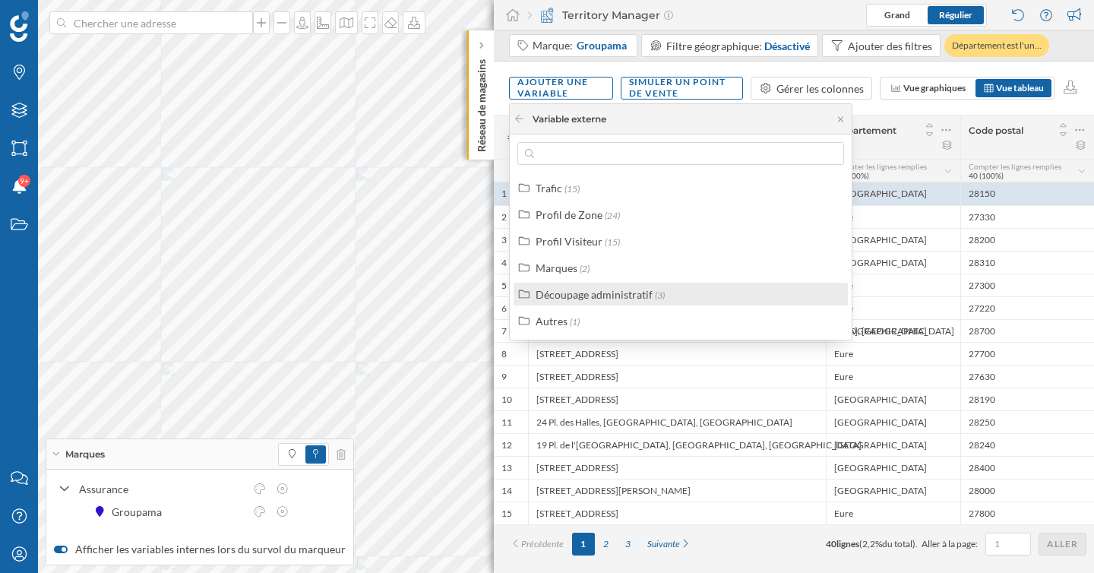
click at [574, 293] on div "Découpage administratif" at bounding box center [593, 294] width 117 height 13
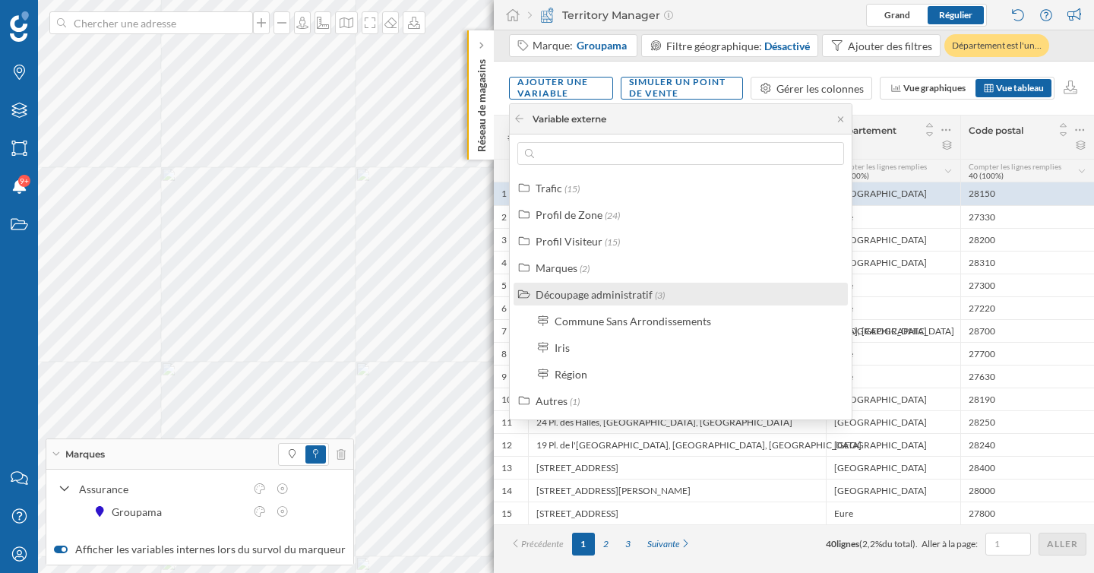
click at [574, 293] on div "Découpage administratif" at bounding box center [593, 294] width 117 height 13
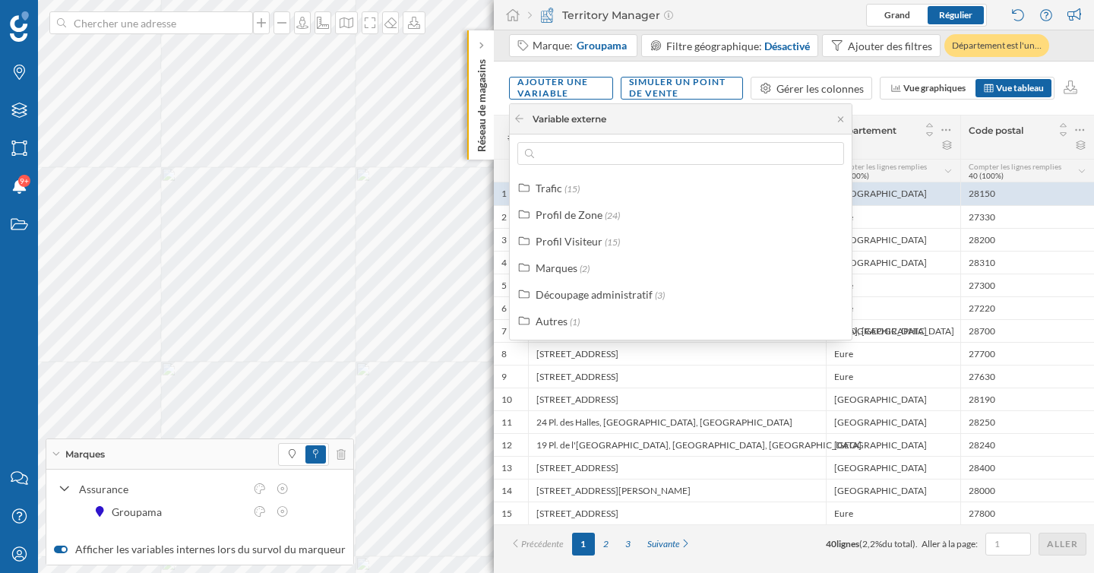
click at [723, 121] on div "Variable externe" at bounding box center [681, 119] width 342 height 30
click at [841, 119] on icon at bounding box center [840, 118] width 5 height 5
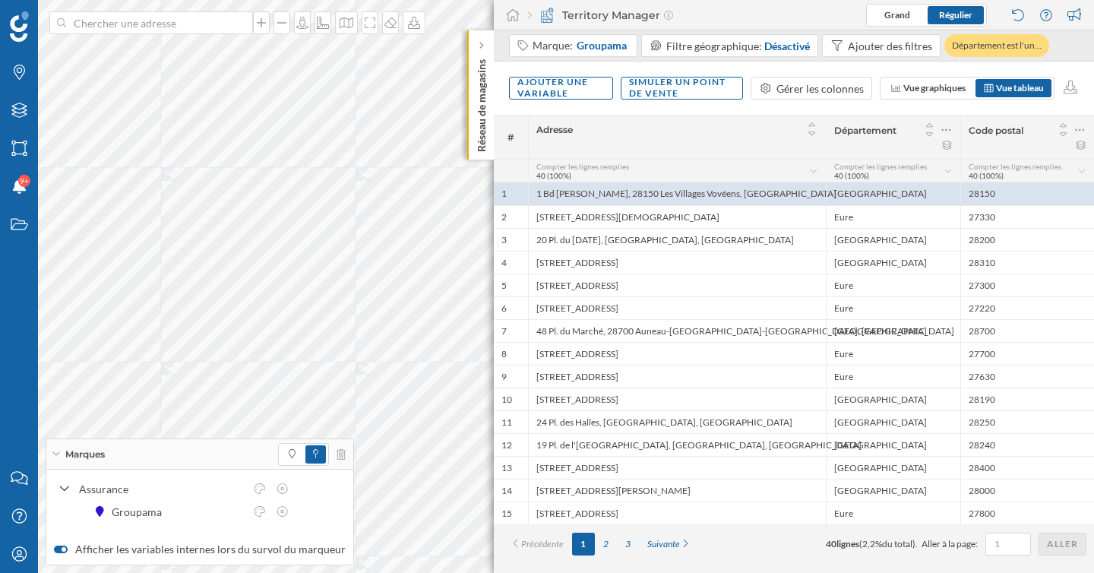
click at [1081, 172] on icon at bounding box center [1081, 171] width 7 height 4
click at [1036, 150] on div "Code postal" at bounding box center [1027, 136] width 134 height 43
click at [1065, 136] on icon at bounding box center [1064, 134] width 14 height 11
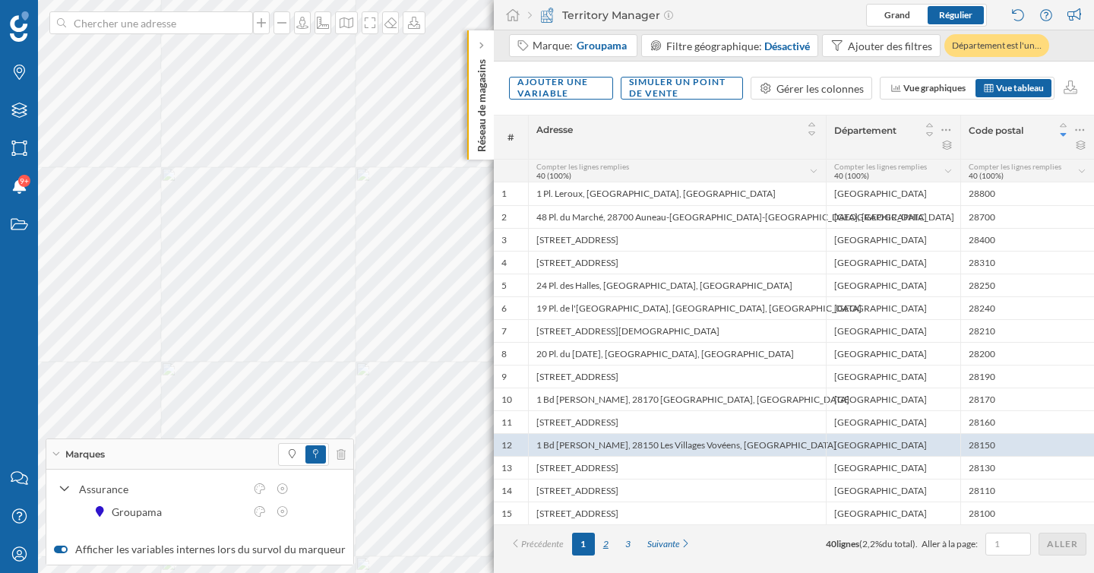
click at [606, 544] on div "2" at bounding box center [606, 543] width 22 height 23
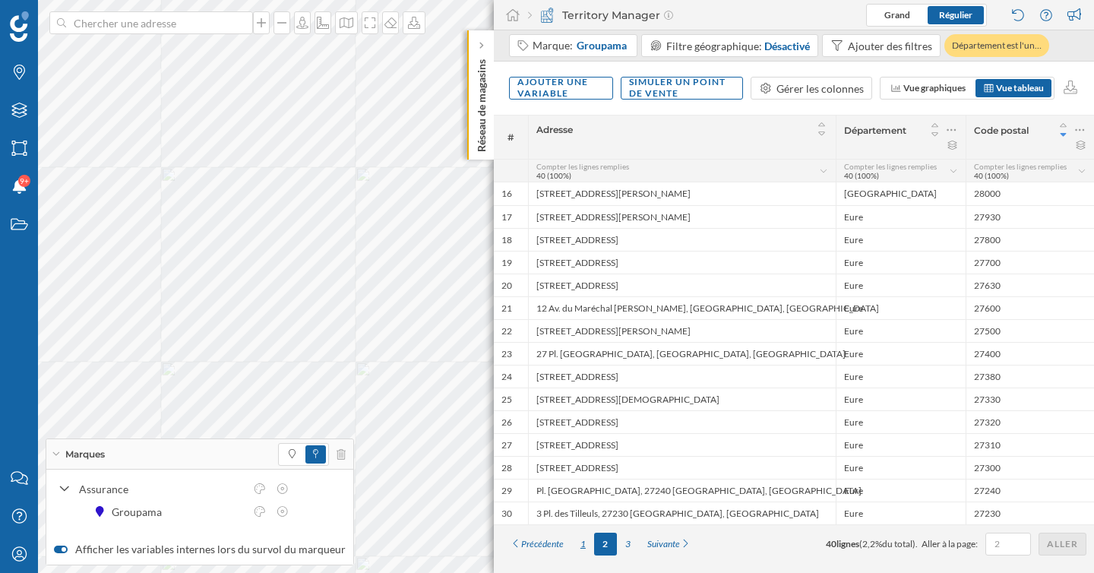
click at [581, 545] on div "1" at bounding box center [583, 543] width 22 height 23
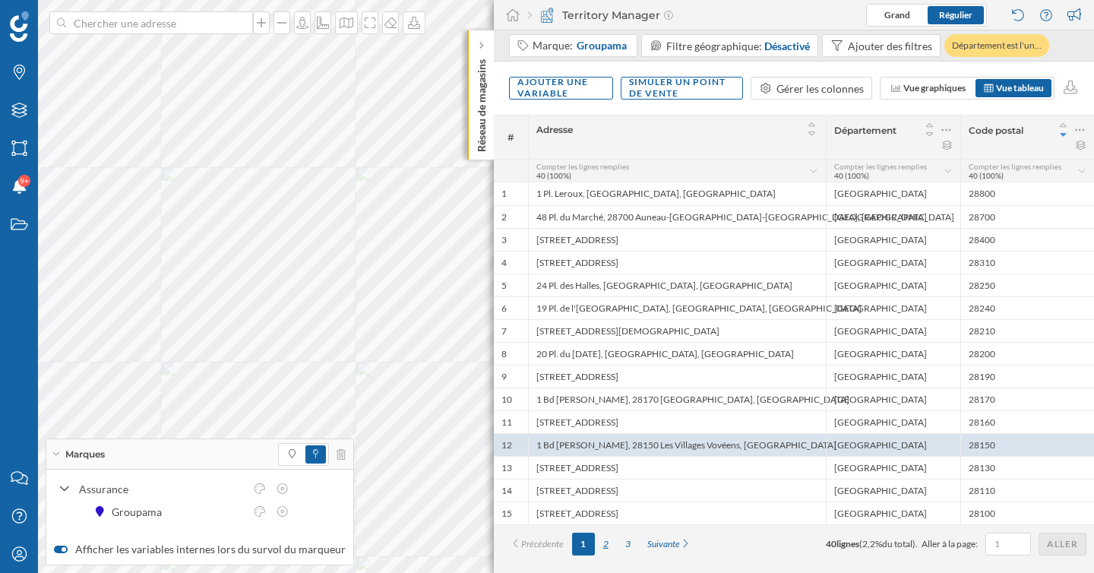
click at [605, 545] on div "2" at bounding box center [606, 543] width 22 height 23
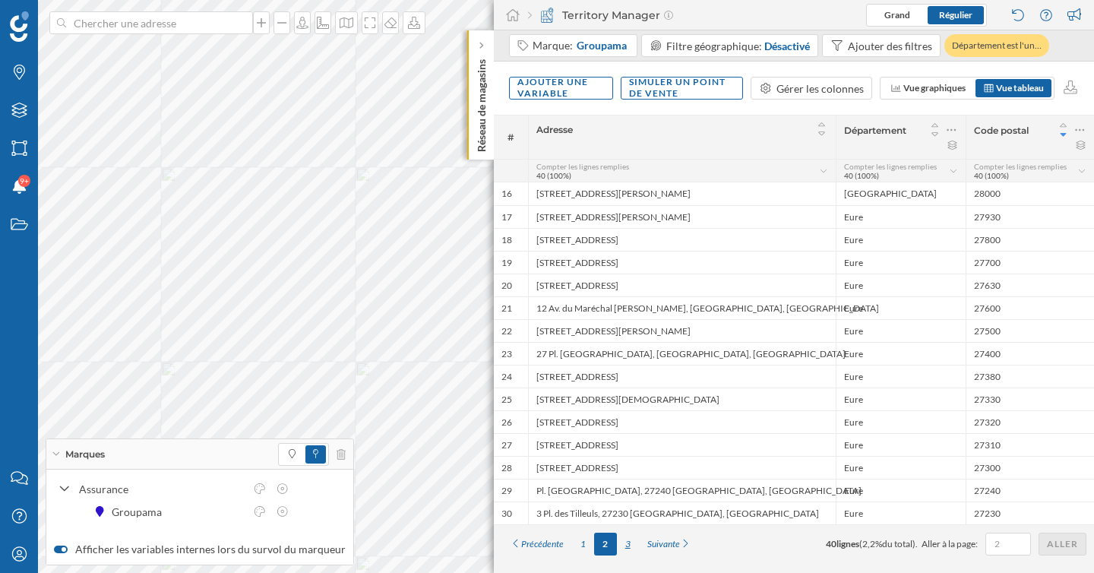
click at [632, 546] on div "3" at bounding box center [628, 543] width 22 height 23
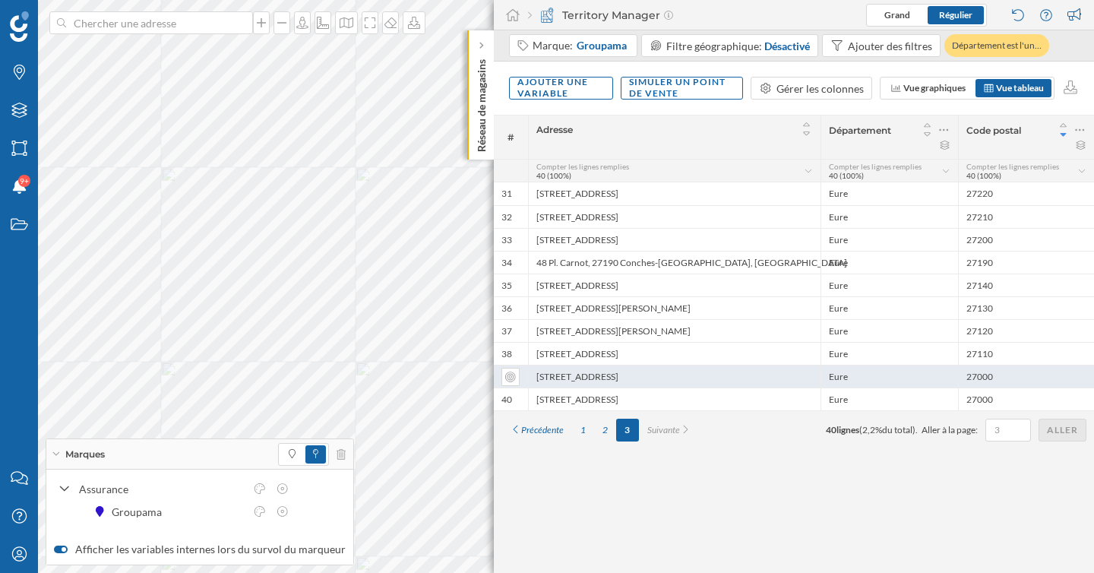
click at [790, 380] on div "[STREET_ADDRESS]" at bounding box center [674, 376] width 292 height 23
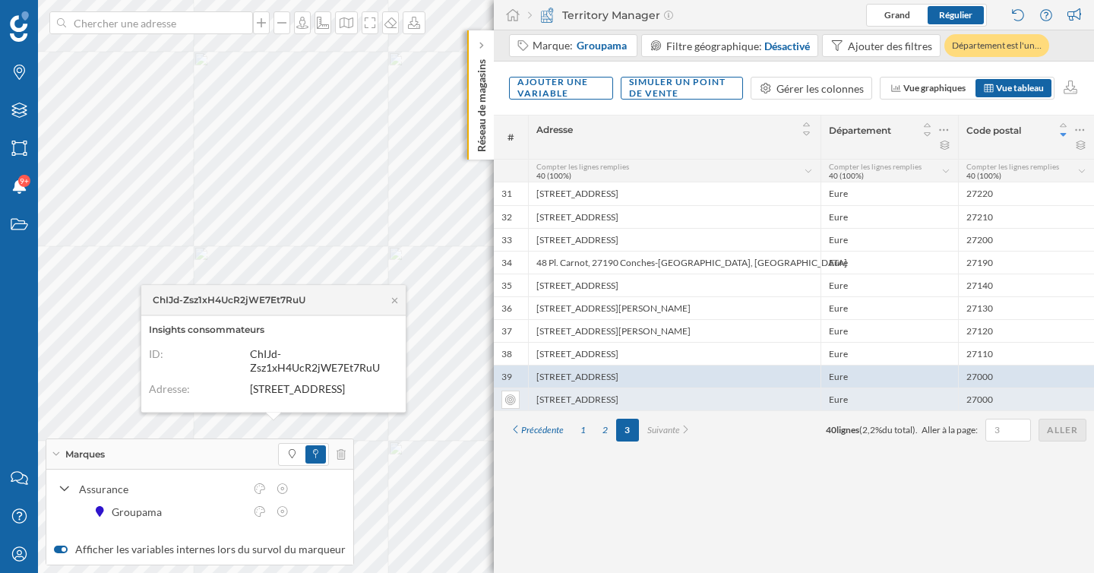
click at [785, 401] on div "[STREET_ADDRESS]" at bounding box center [674, 398] width 292 height 23
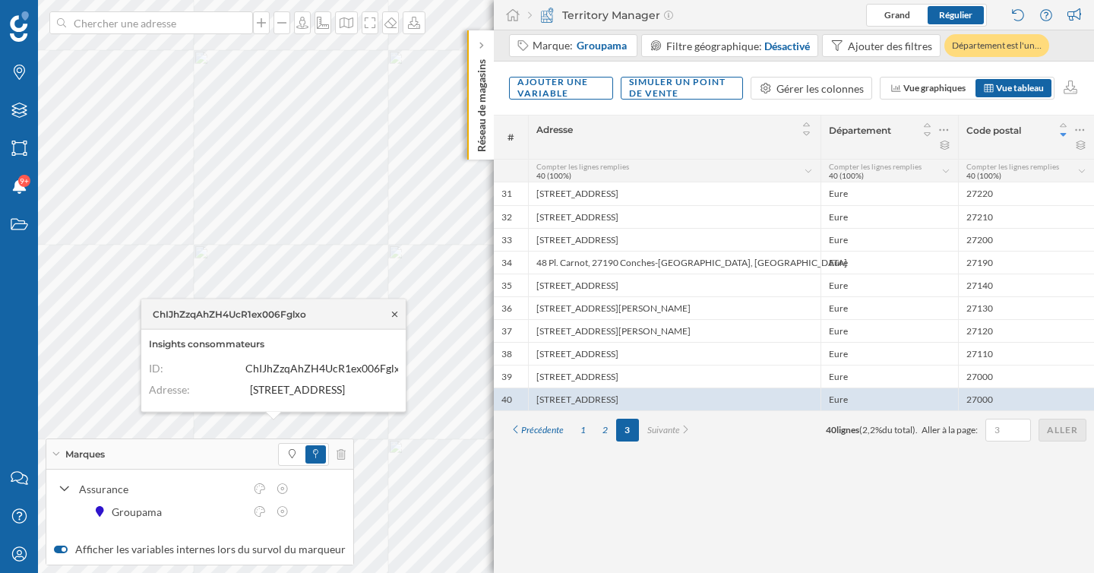
click at [396, 309] on icon at bounding box center [394, 313] width 11 height 9
